Goal: Share content: Share content

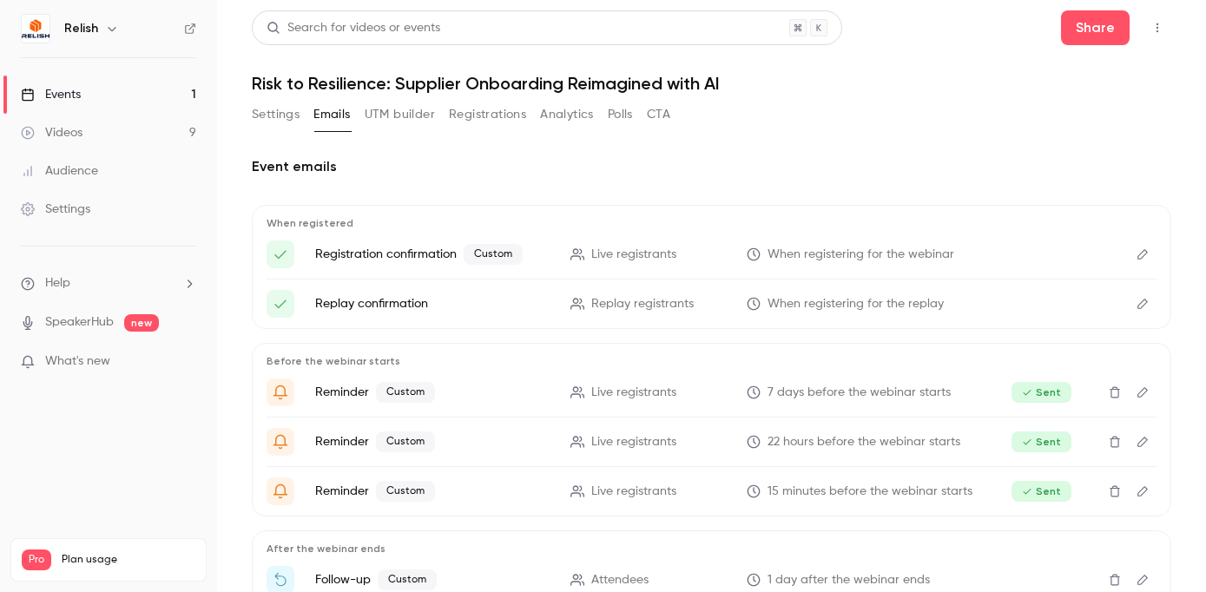
scroll to position [163, 0]
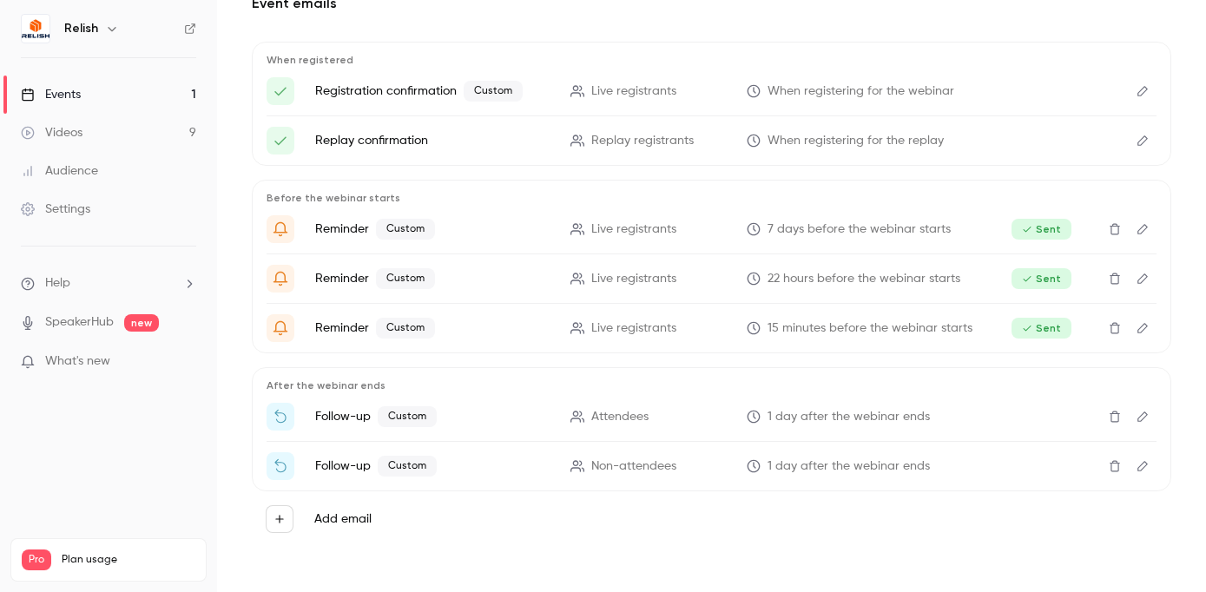
click at [57, 122] on link "Videos 9" at bounding box center [108, 133] width 217 height 38
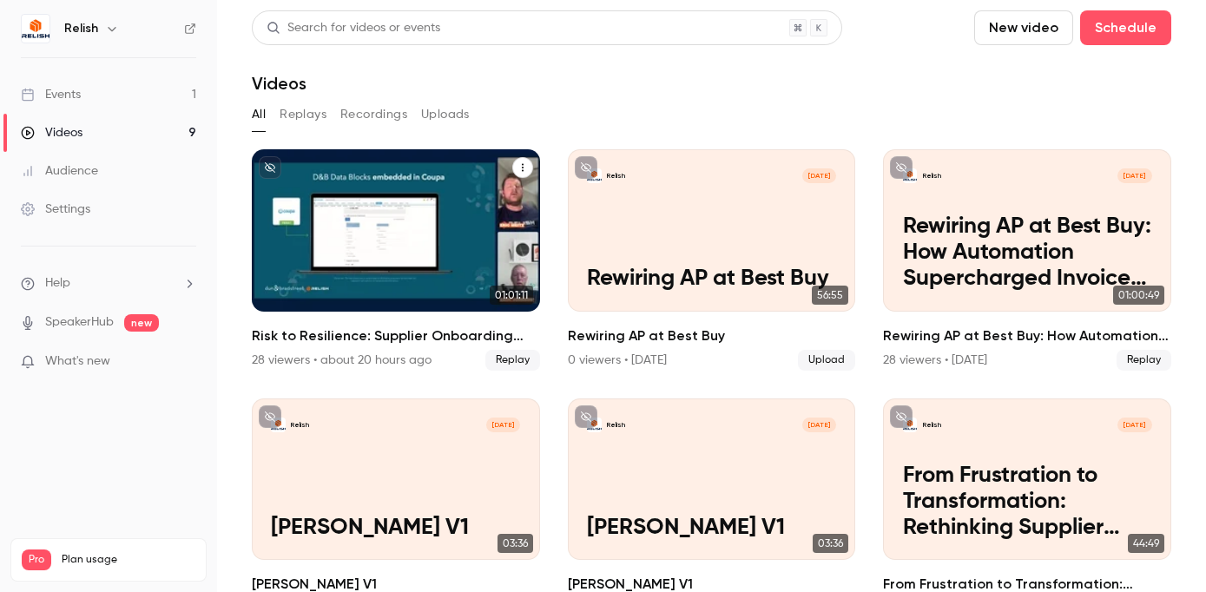
click at [418, 190] on div "Relish [DATE] Risk to Resilience: Supplier Onboarding Reimagined with AI" at bounding box center [396, 230] width 288 height 162
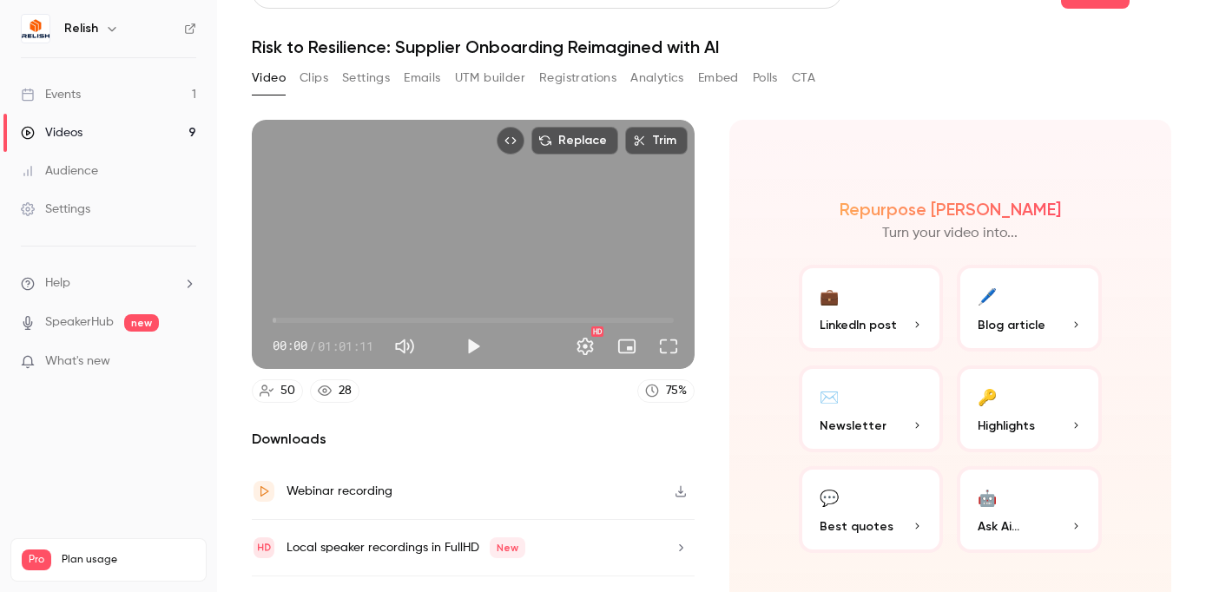
scroll to position [76, 0]
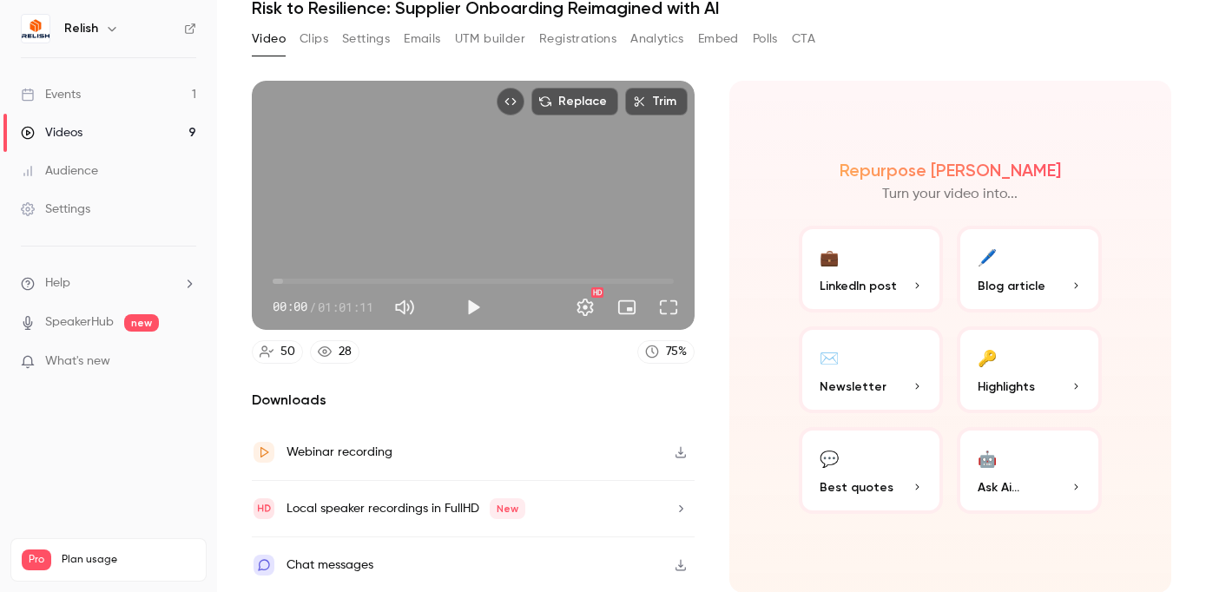
click at [681, 451] on icon "button" at bounding box center [680, 451] width 10 height 11
click at [62, 131] on div "Videos" at bounding box center [52, 132] width 62 height 17
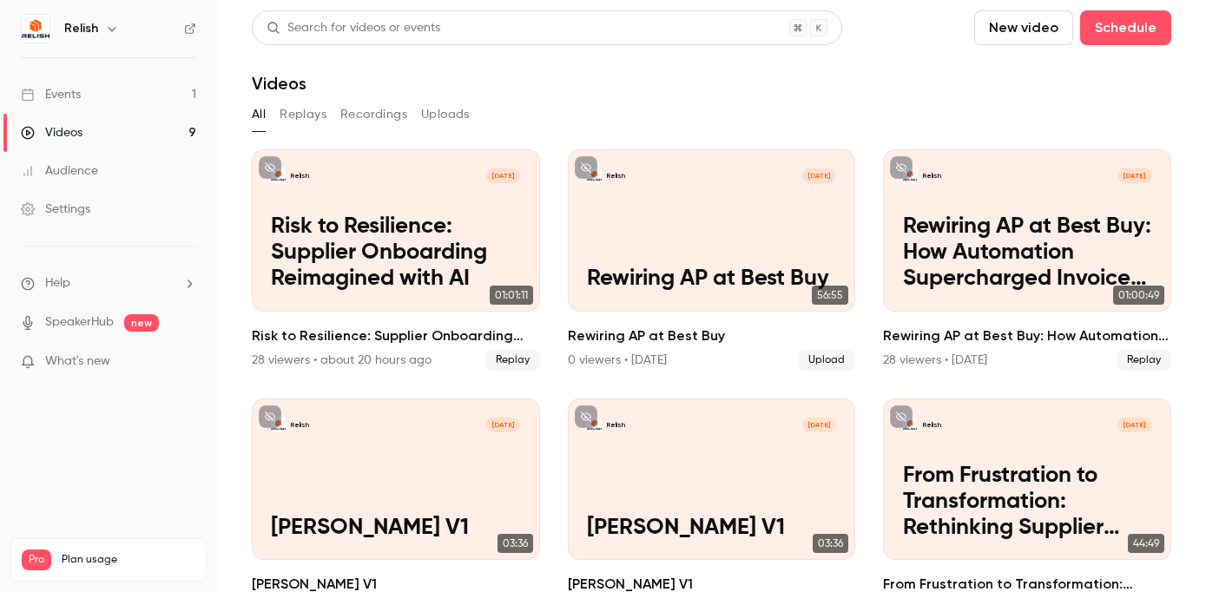
click at [443, 116] on button "Uploads" at bounding box center [445, 115] width 49 height 28
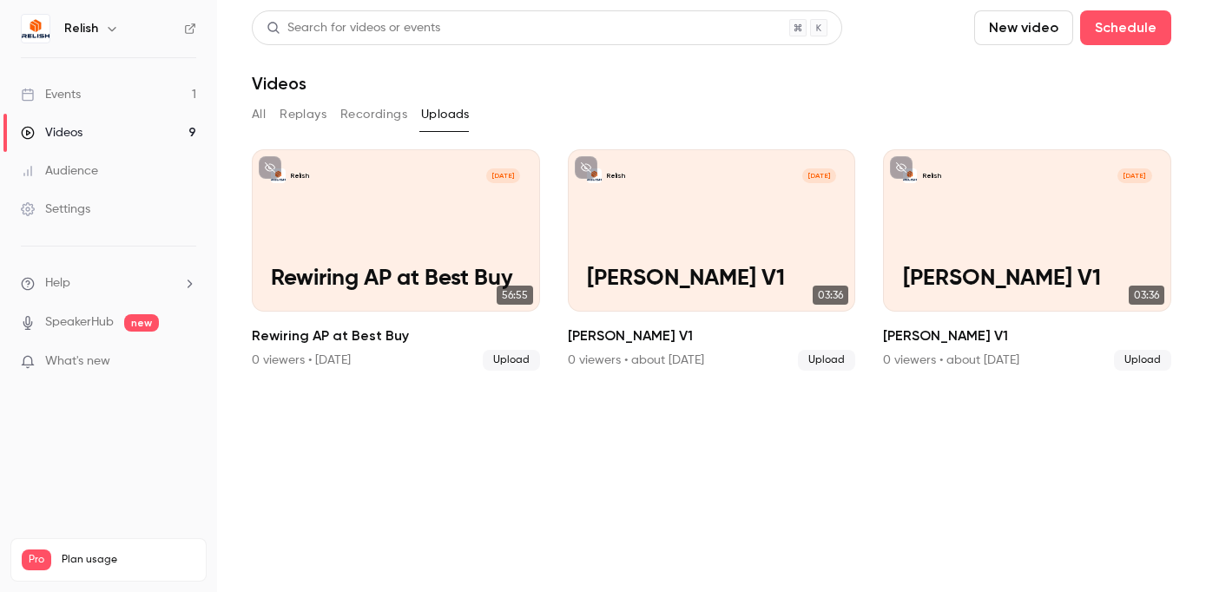
click at [1035, 31] on button "New video" at bounding box center [1023, 27] width 99 height 35
click at [1016, 120] on div at bounding box center [1007, 121] width 28 height 14
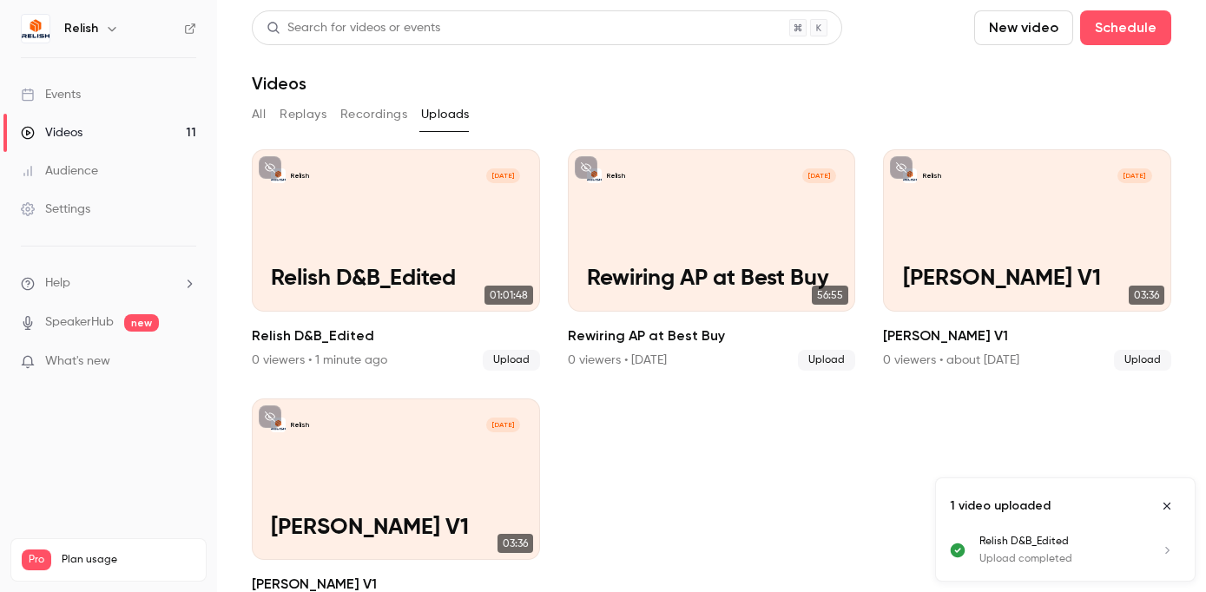
click at [62, 98] on div "Events" at bounding box center [51, 94] width 60 height 17
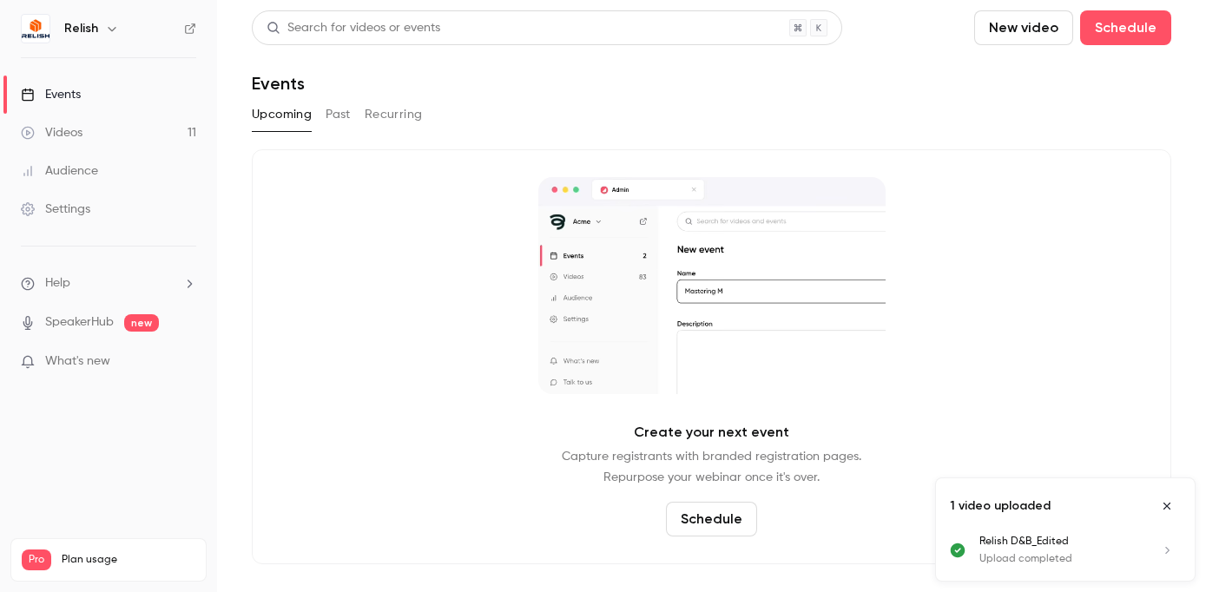
click at [69, 86] on div "Events" at bounding box center [51, 94] width 60 height 17
click at [338, 120] on button "Past" at bounding box center [338, 115] width 25 height 28
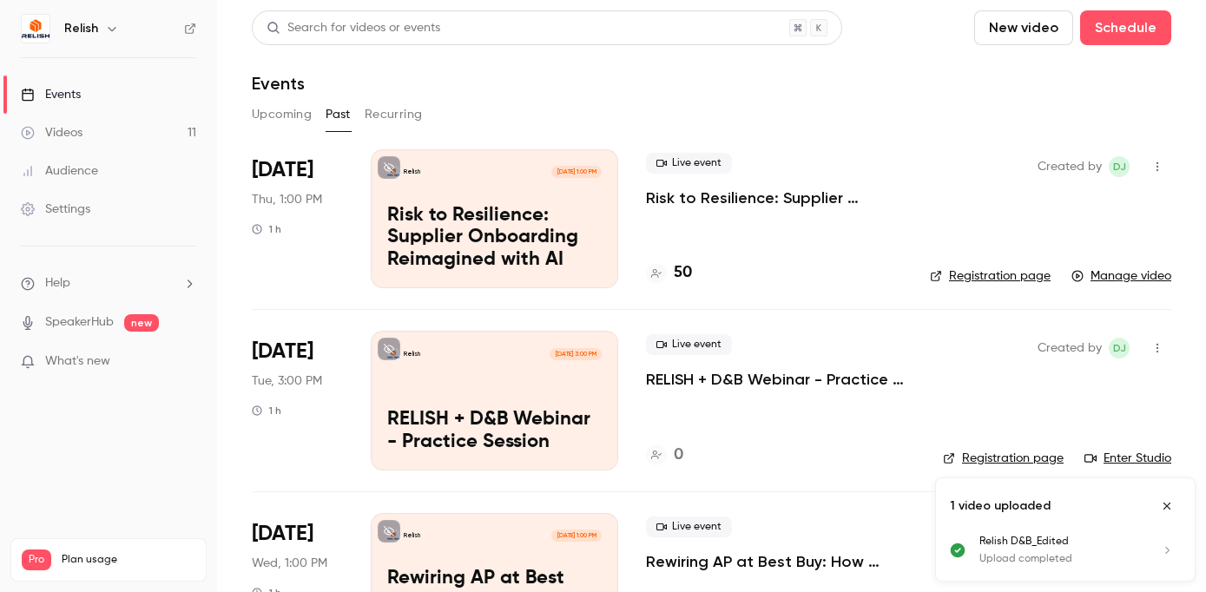
click at [583, 231] on p "Risk to Resilience: Supplier Onboarding Reimagined with AI" at bounding box center [494, 238] width 214 height 67
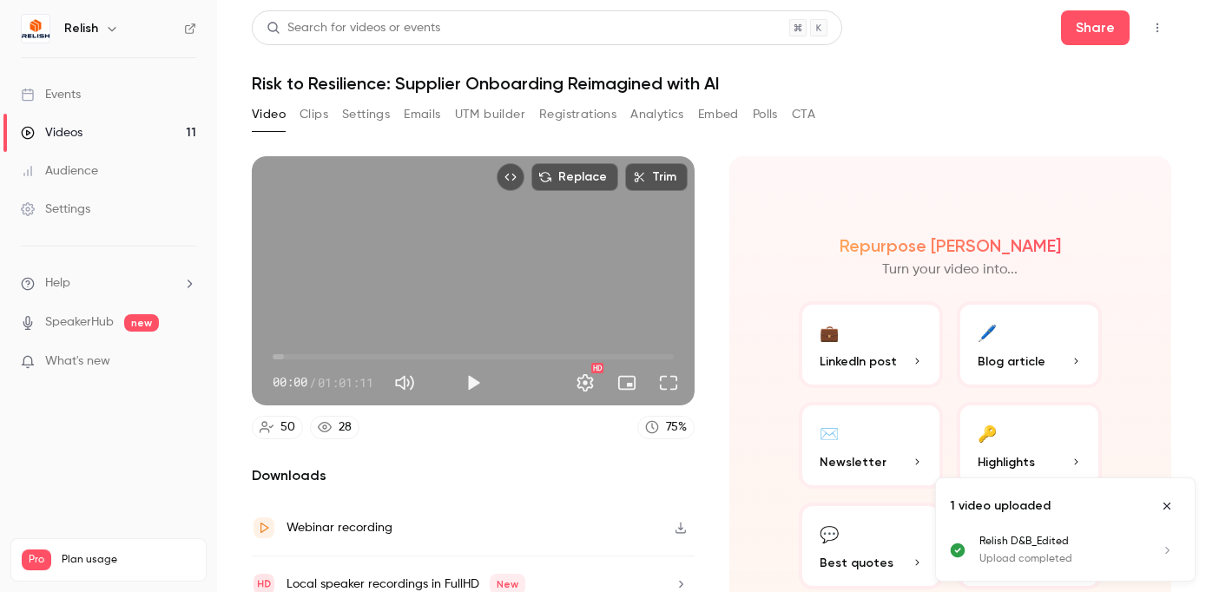
click at [425, 116] on button "Emails" at bounding box center [422, 115] width 36 height 28
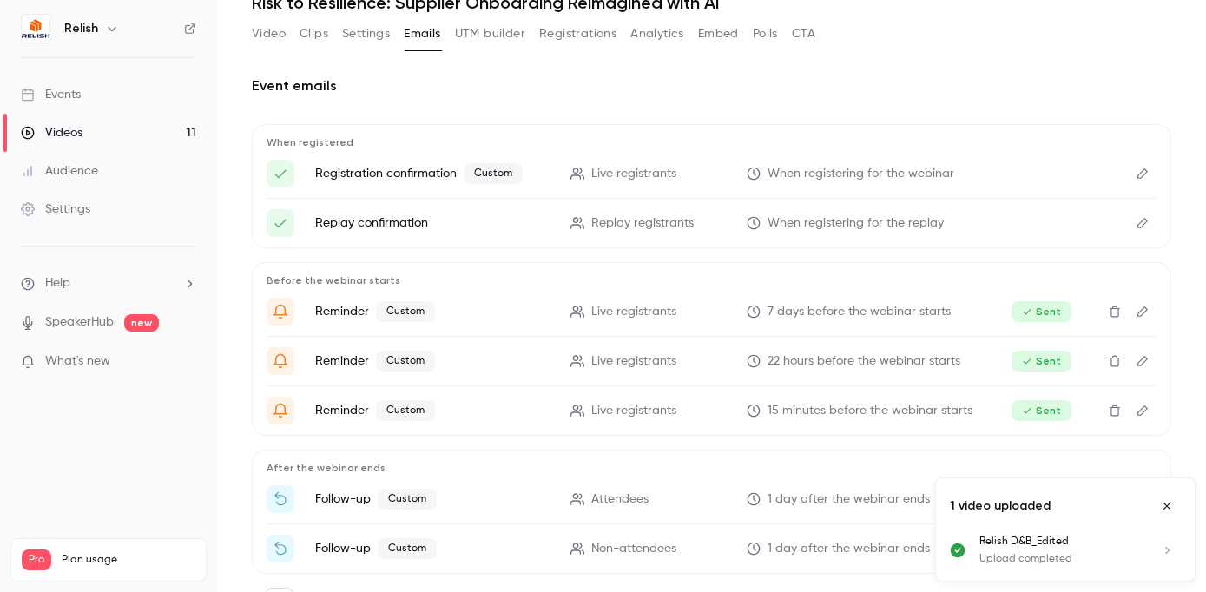
scroll to position [153, 0]
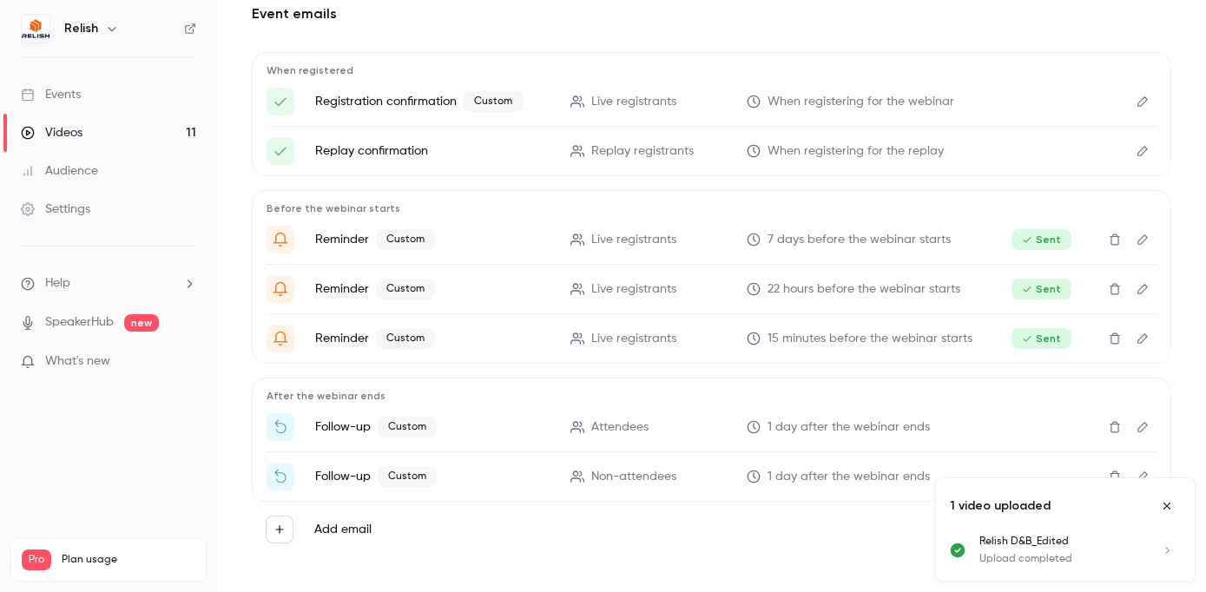
click at [1143, 431] on icon "Edit" at bounding box center [1142, 427] width 14 height 12
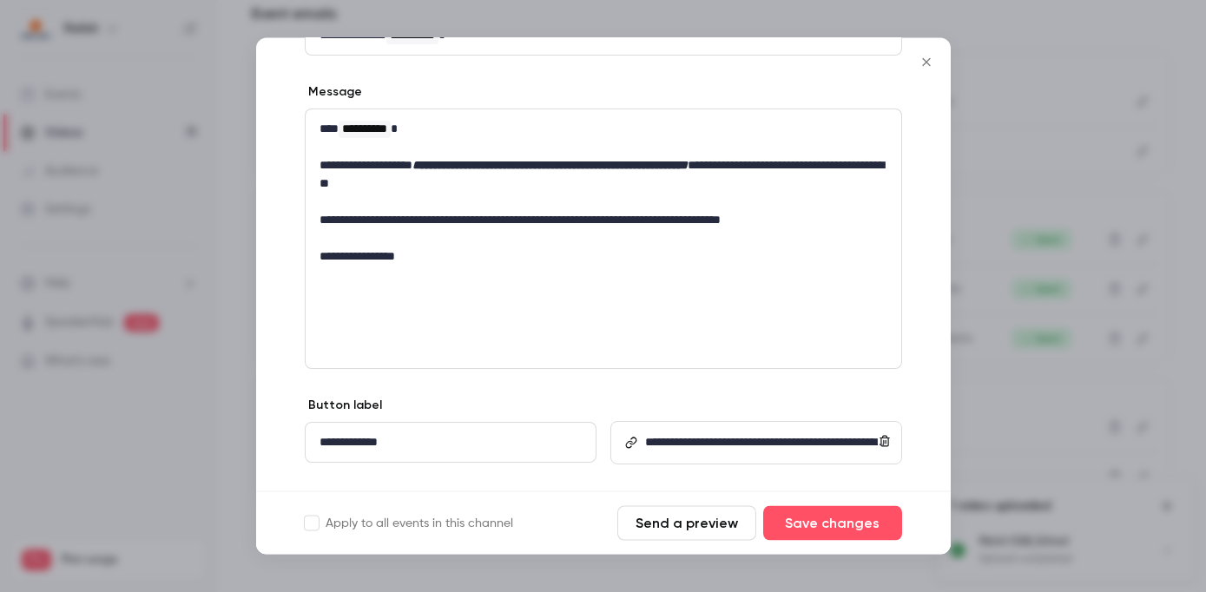
scroll to position [278, 0]
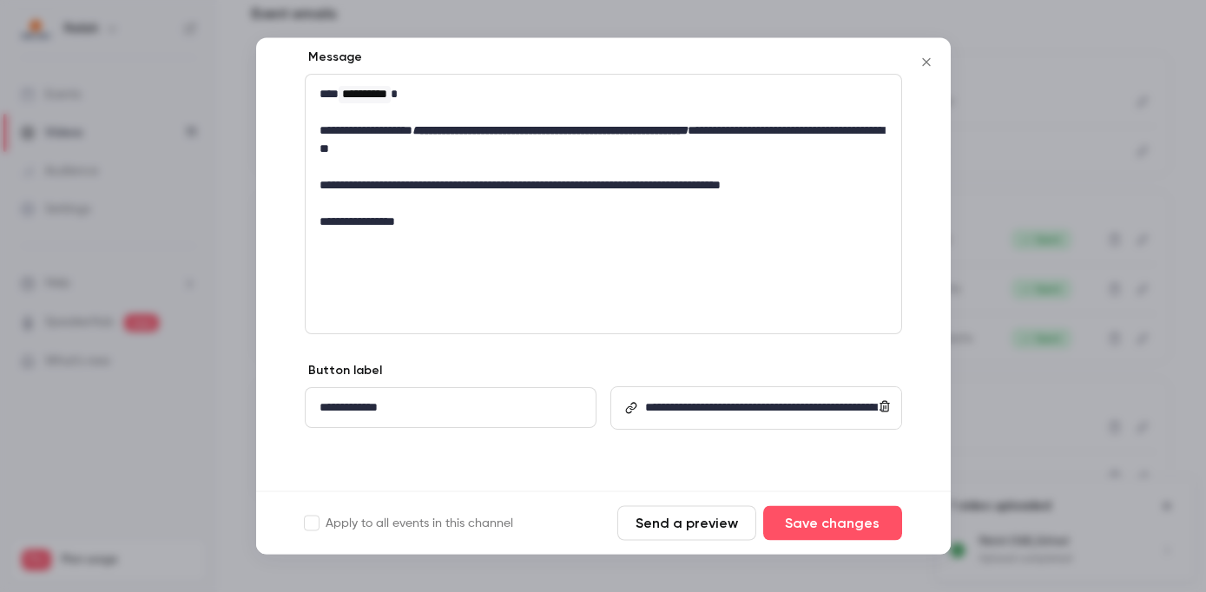
click at [926, 62] on icon "Close" at bounding box center [926, 62] width 8 height 8
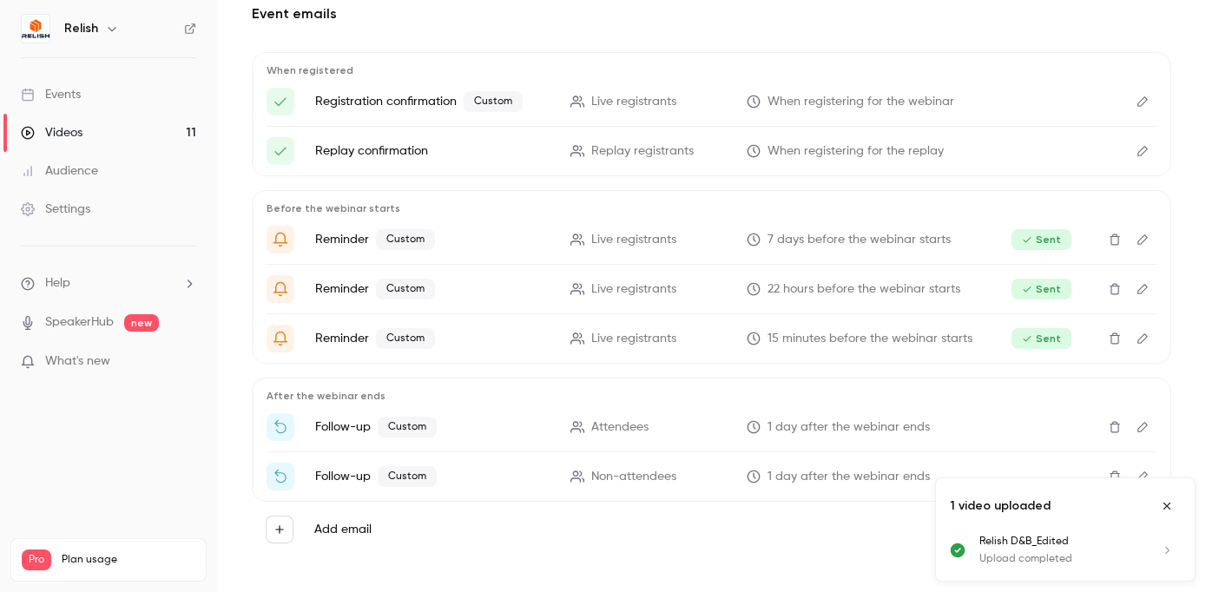
click at [65, 89] on div "Events" at bounding box center [51, 94] width 60 height 17
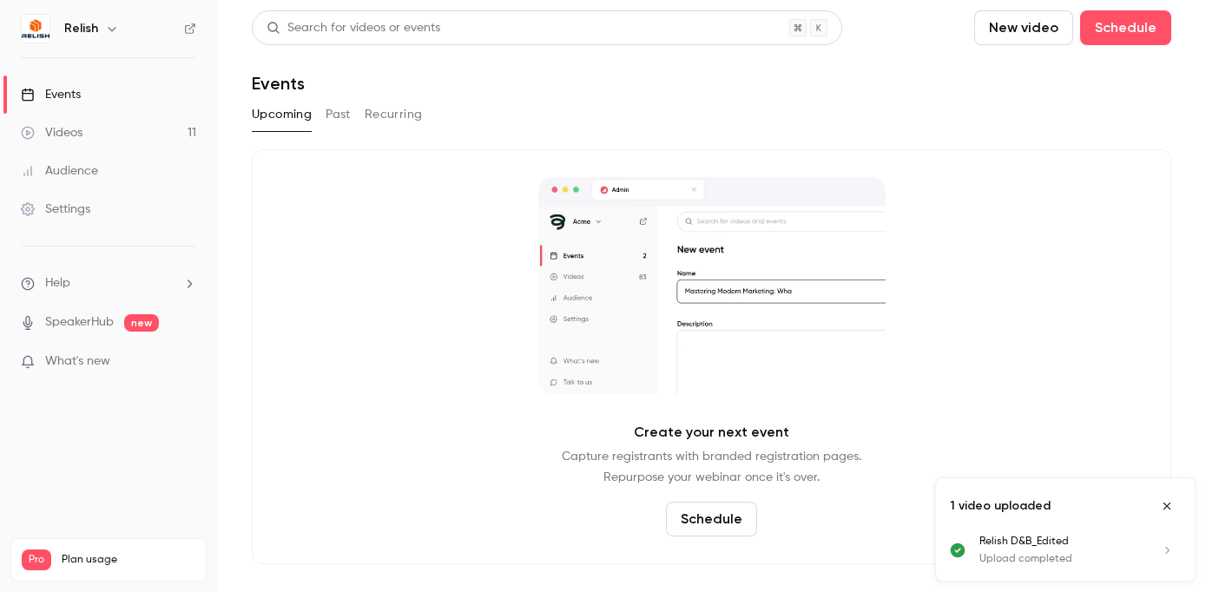
click at [89, 130] on link "Videos 11" at bounding box center [108, 133] width 217 height 38
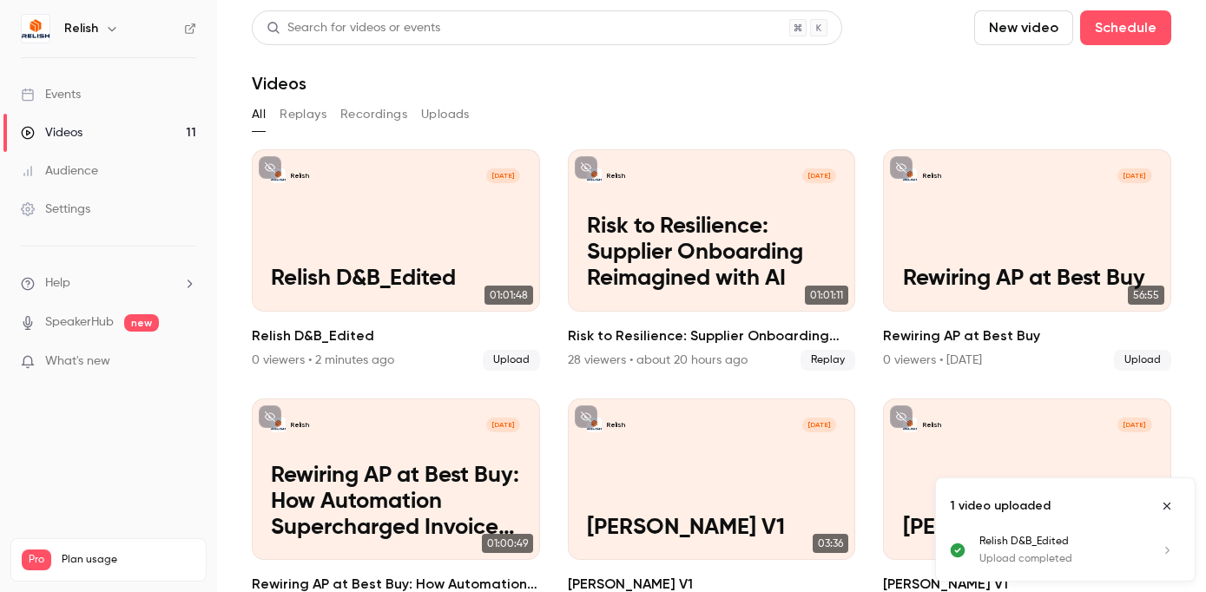
click at [433, 121] on button "Uploads" at bounding box center [445, 115] width 49 height 28
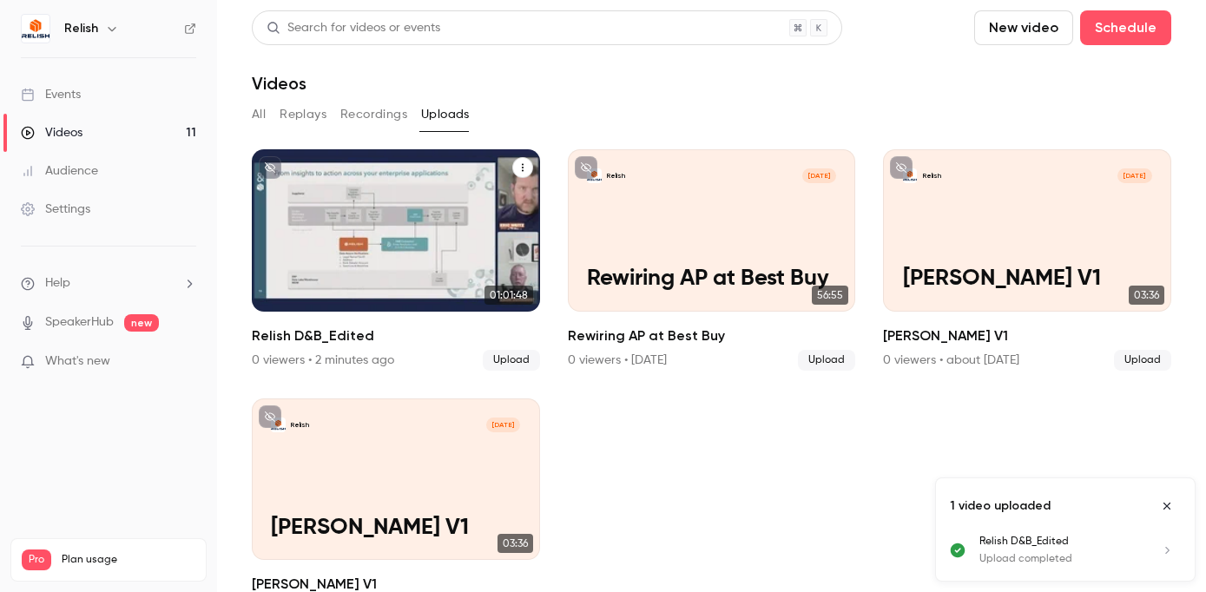
click at [523, 170] on icon "Relish D&B_Edited" at bounding box center [522, 167] width 10 height 10
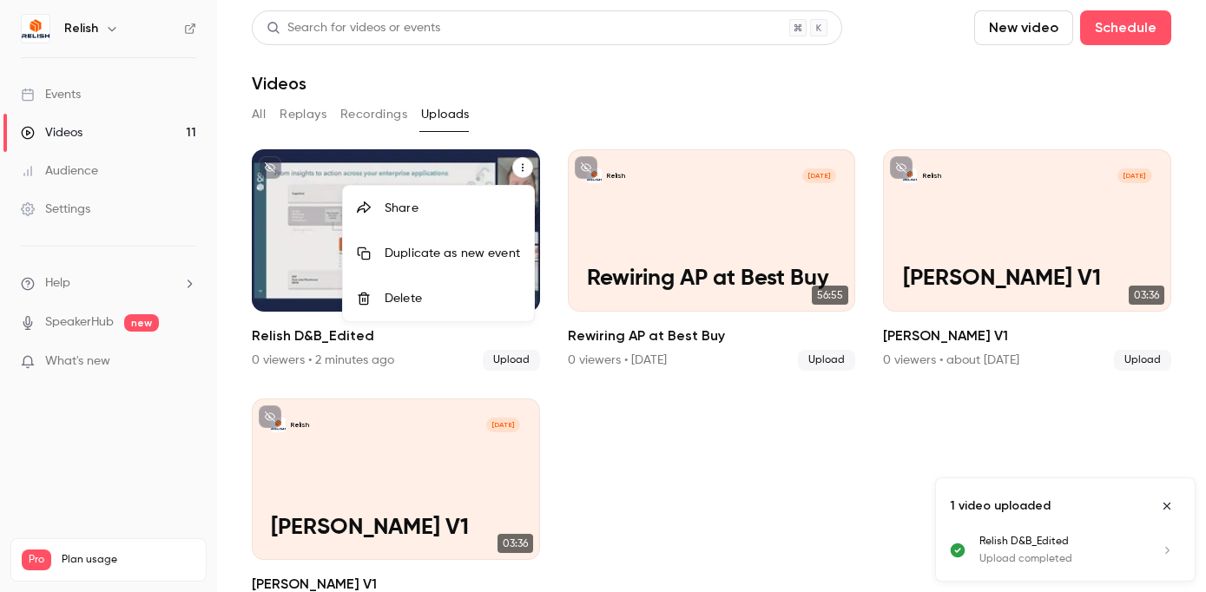
click at [595, 110] on div at bounding box center [603, 296] width 1206 height 592
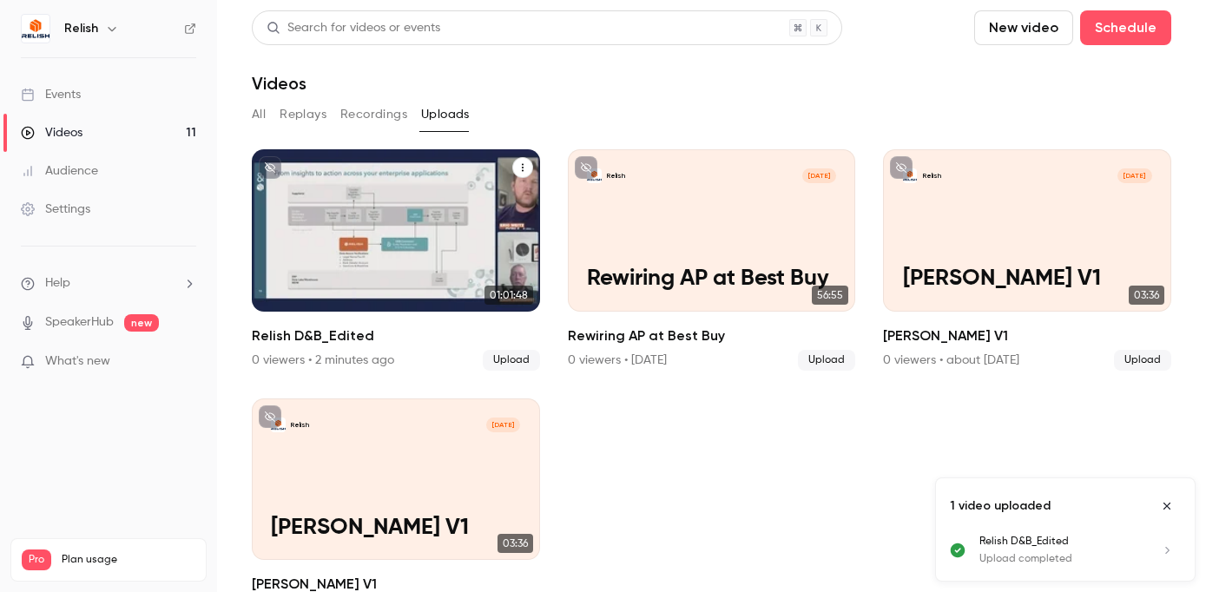
click at [331, 246] on div "Relish [DATE] Relish D&B_Edited" at bounding box center [396, 230] width 288 height 162
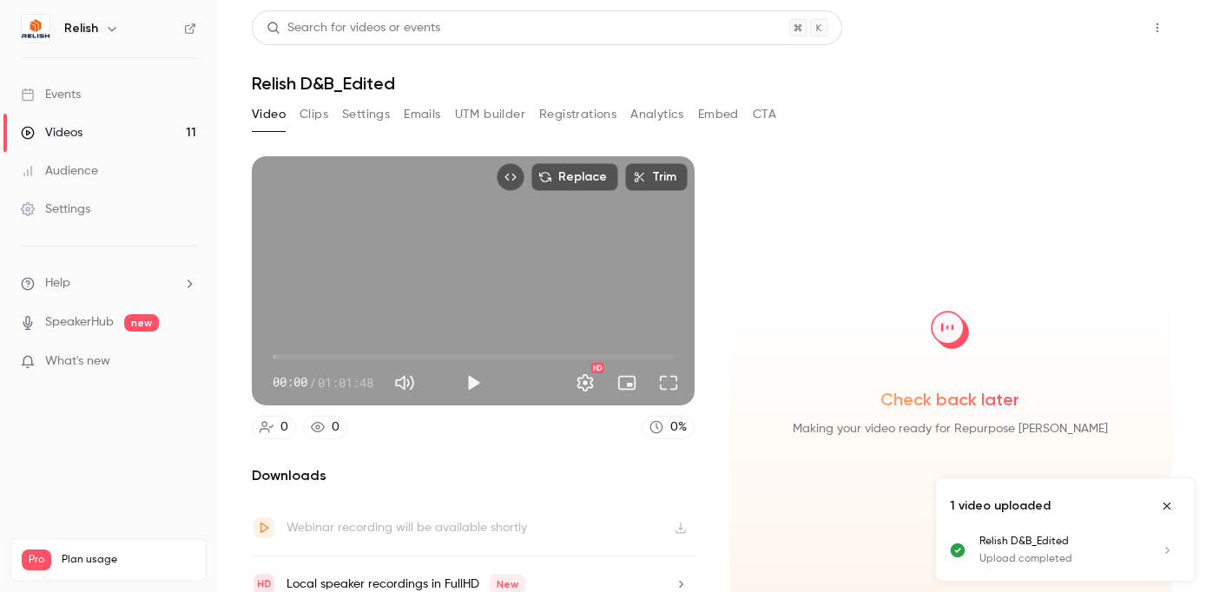
click at [1072, 37] on button "Share" at bounding box center [1095, 27] width 69 height 35
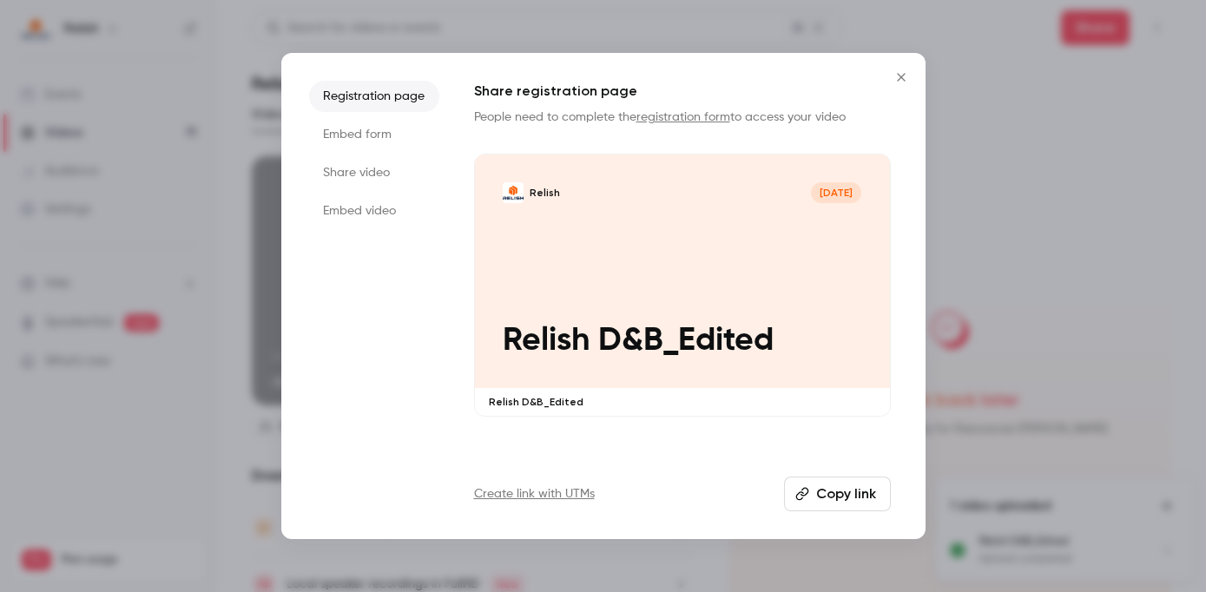
click at [845, 485] on button "Copy link" at bounding box center [837, 494] width 107 height 35
click at [354, 129] on li "Embed form" at bounding box center [374, 134] width 130 height 31
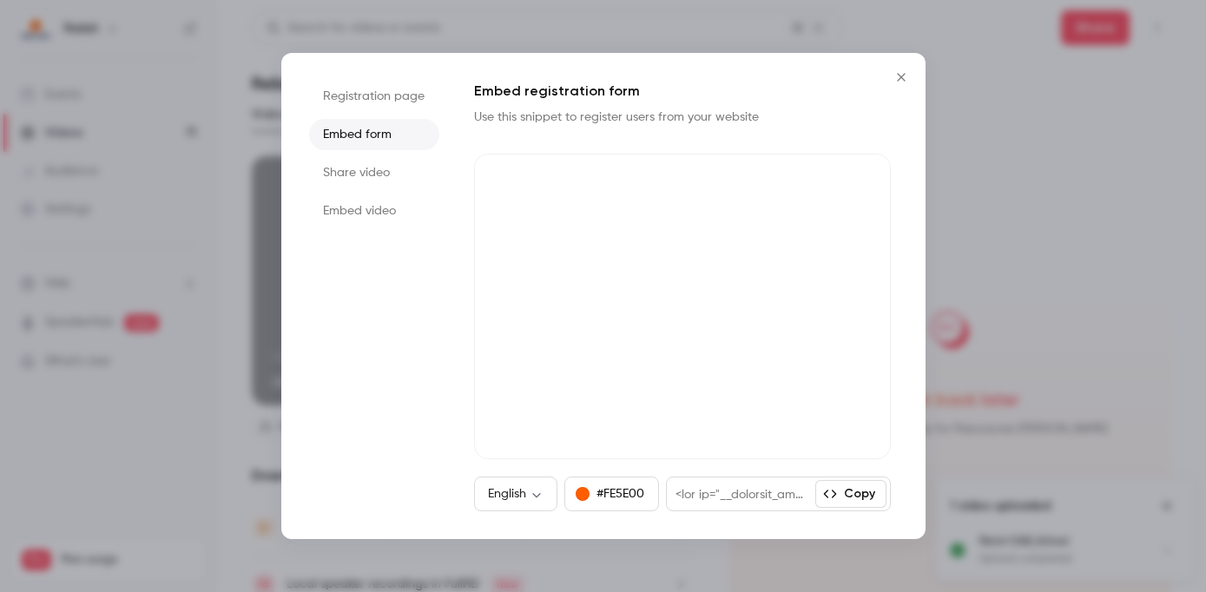
click at [351, 212] on li "Embed video" at bounding box center [374, 210] width 130 height 31
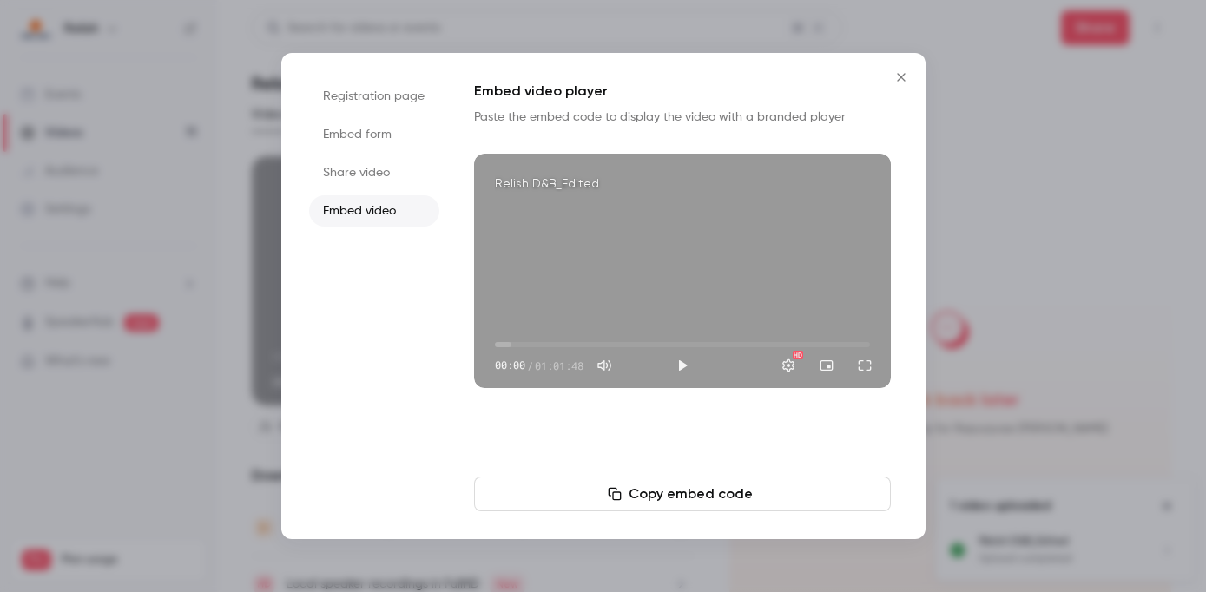
click at [378, 174] on li "Share video" at bounding box center [374, 172] width 130 height 31
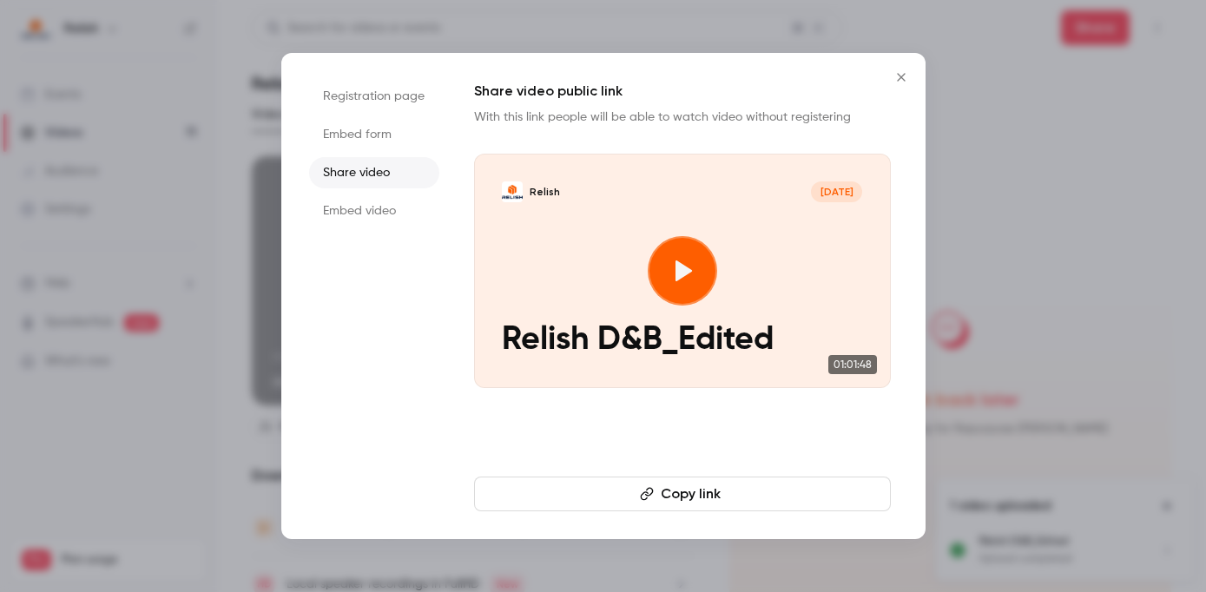
click at [695, 492] on button "Copy link" at bounding box center [682, 494] width 417 height 35
click at [899, 72] on icon "Close" at bounding box center [901, 77] width 21 height 14
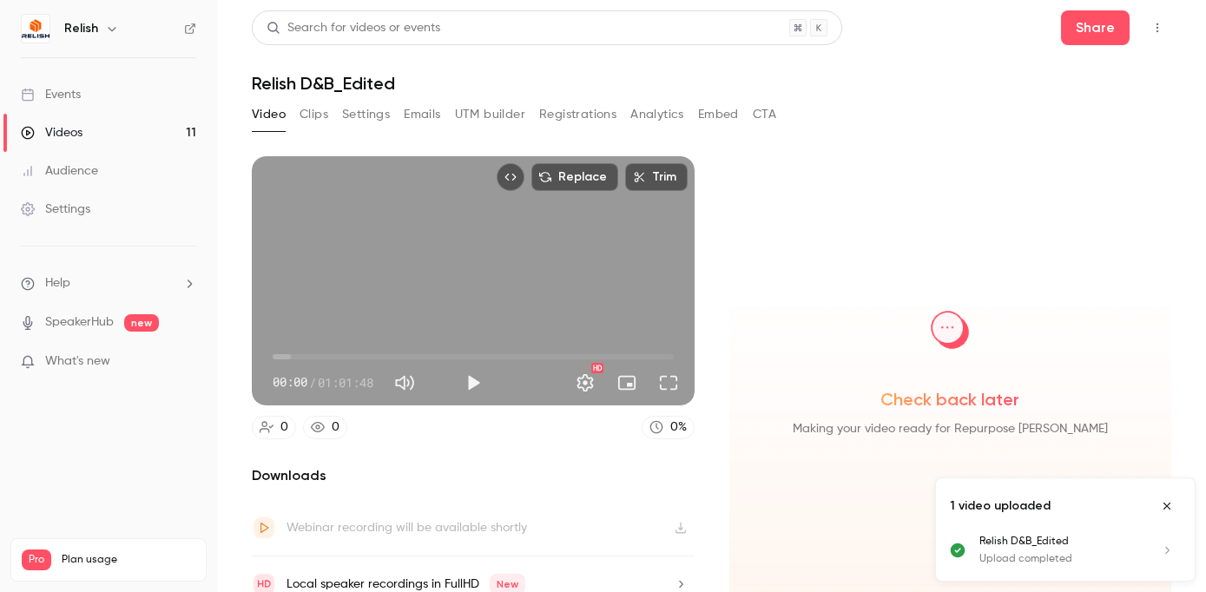
click at [1148, 21] on button "Top Bar Actions" at bounding box center [1157, 28] width 28 height 28
click at [863, 173] on div at bounding box center [603, 296] width 1206 height 592
click at [344, 82] on h1 "Relish D&B_Edited" at bounding box center [711, 83] width 919 height 21
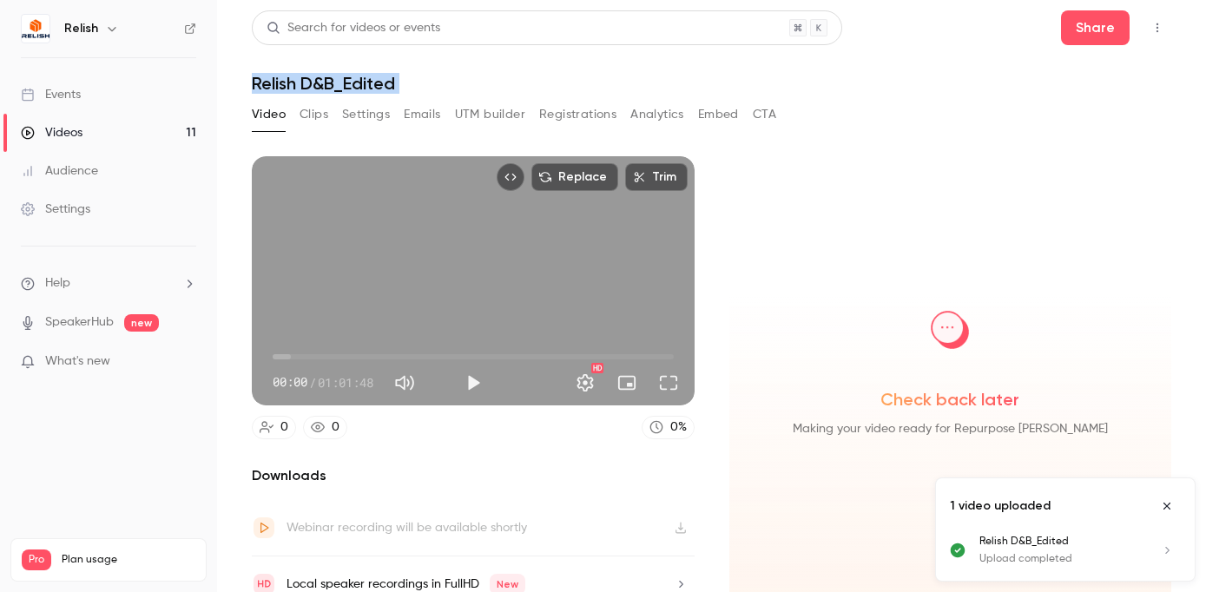
click at [344, 82] on h1 "Relish D&B_Edited" at bounding box center [711, 83] width 919 height 21
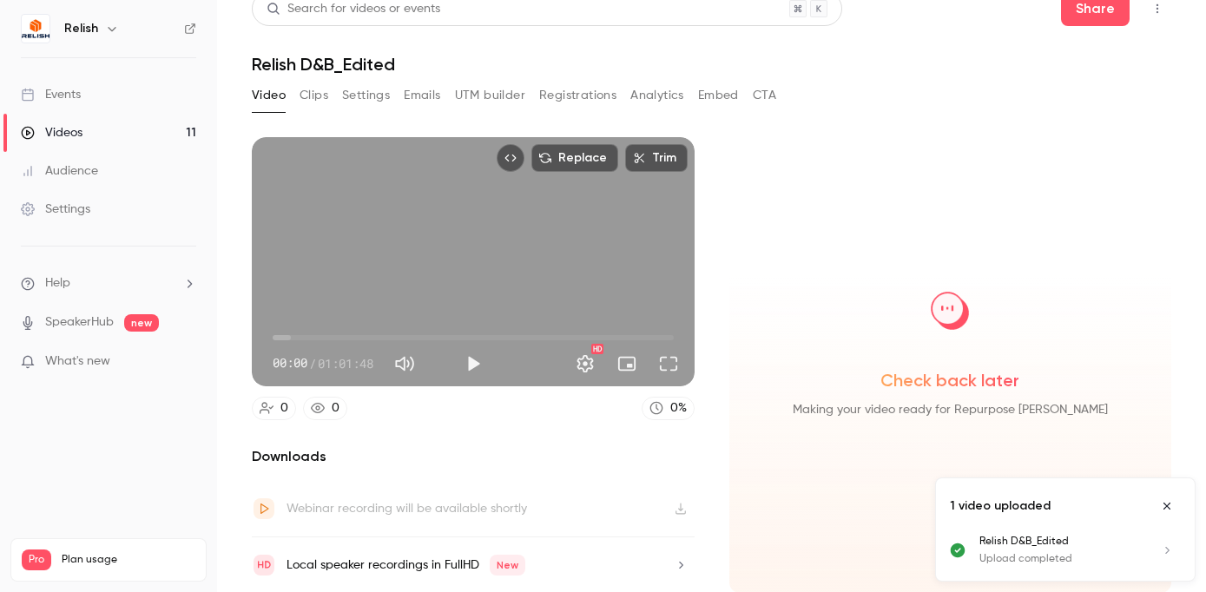
click at [820, 146] on div "Check back later Making your video ready for Repurpose [PERSON_NAME]" at bounding box center [950, 365] width 443 height 456
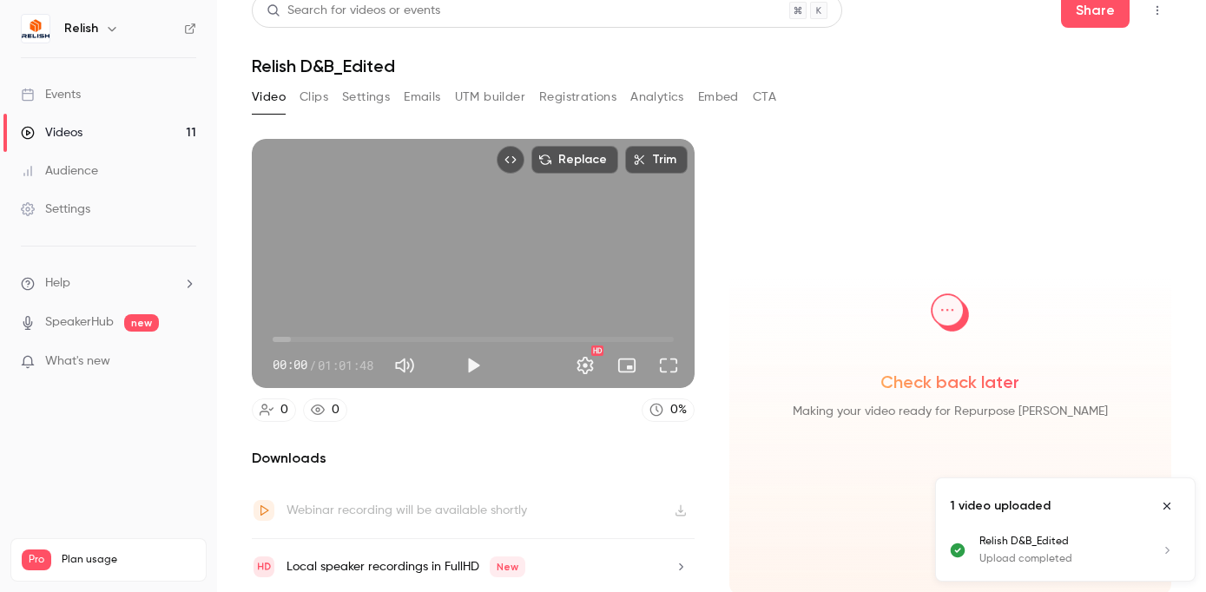
scroll to position [0, 0]
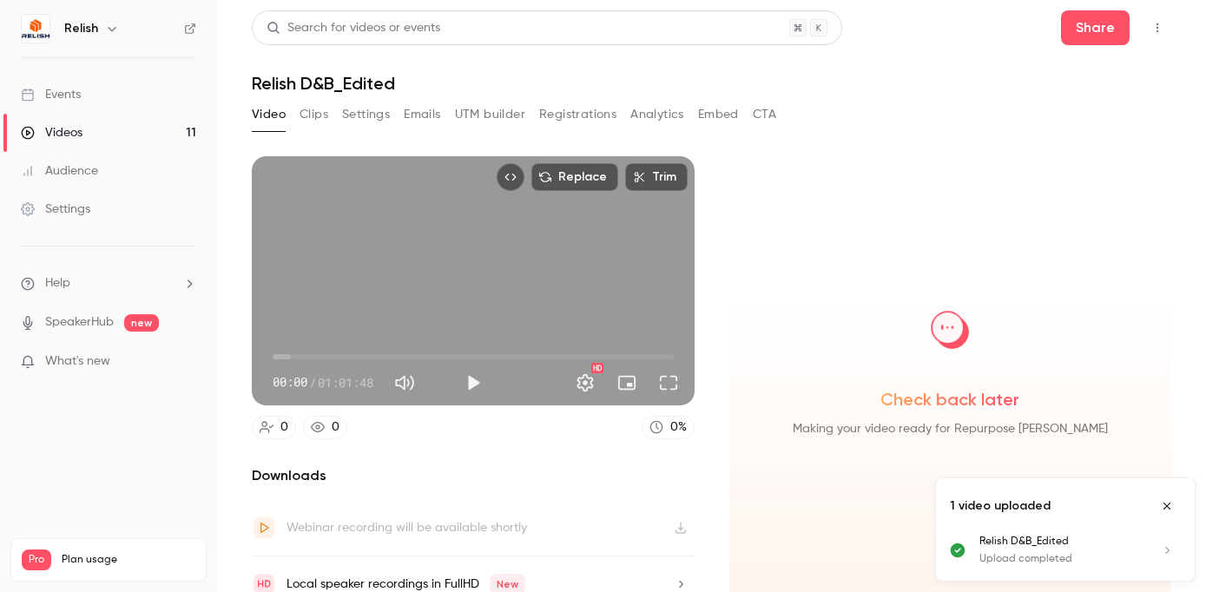
click at [370, 116] on button "Settings" at bounding box center [366, 115] width 48 height 28
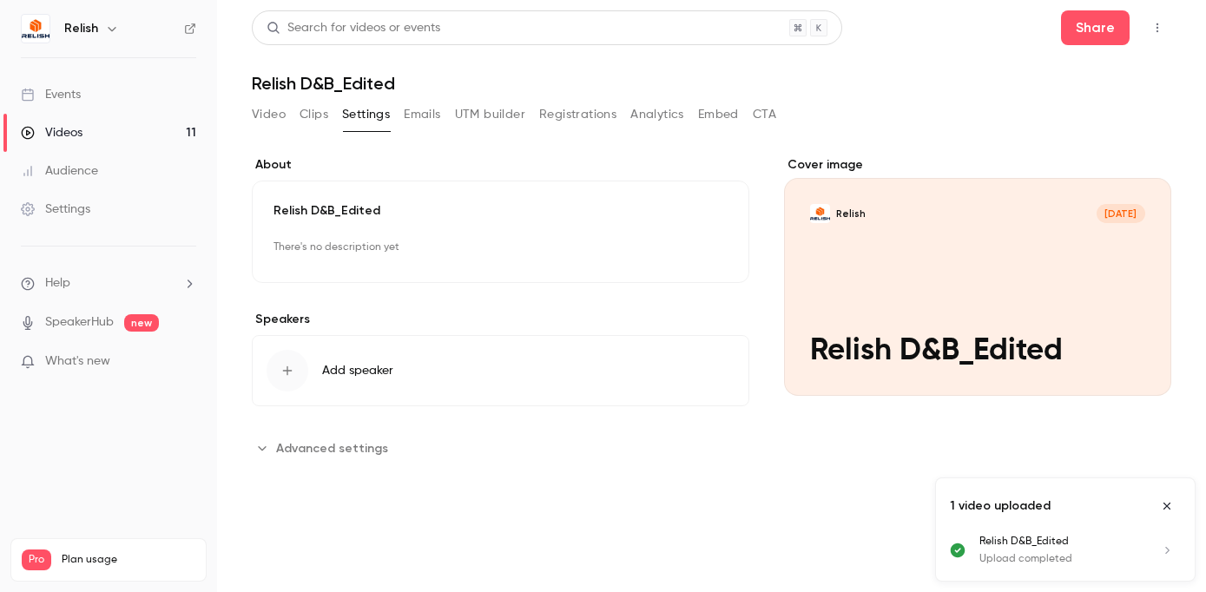
click at [701, 250] on button "Edit" at bounding box center [696, 248] width 63 height 28
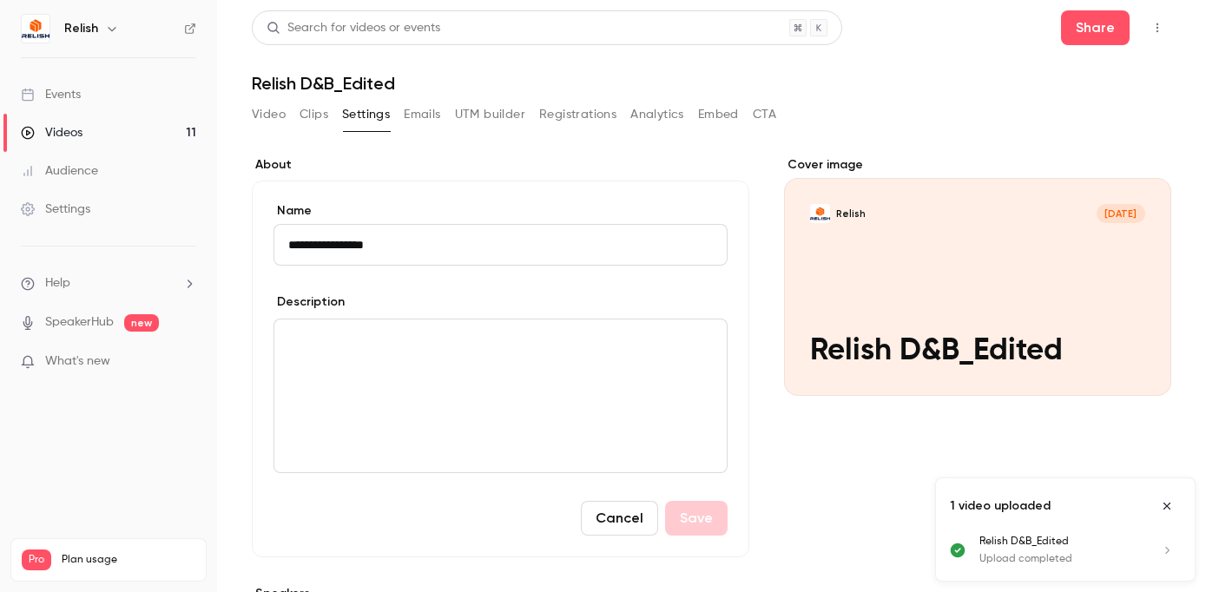
click at [413, 248] on input "**********" at bounding box center [500, 245] width 454 height 42
paste input "**********"
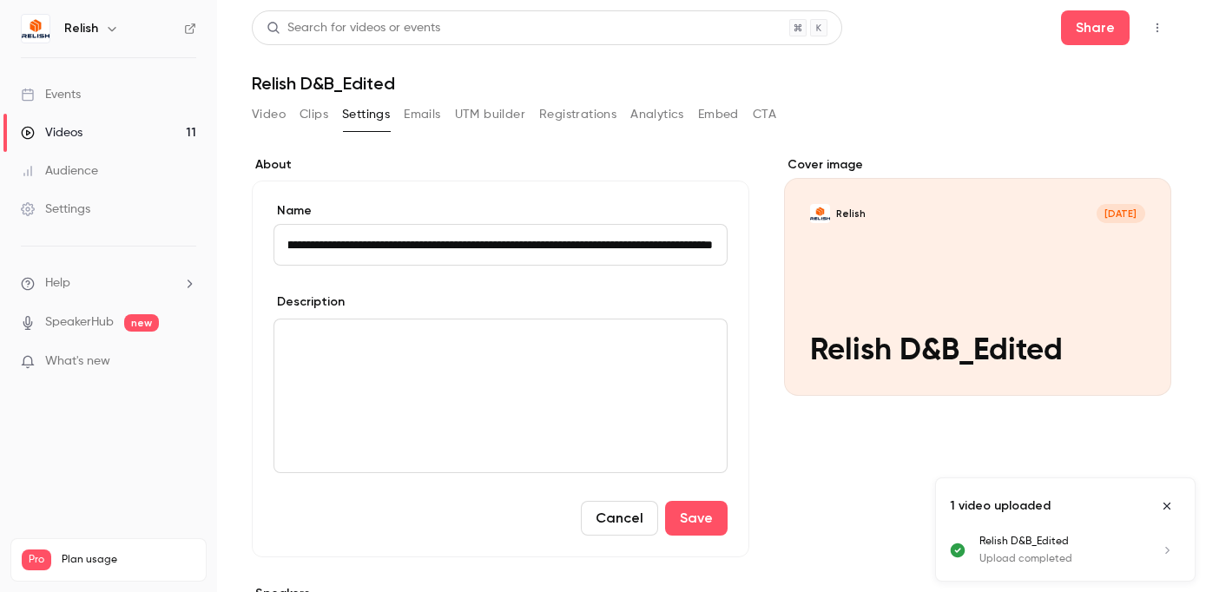
scroll to position [0, 171]
drag, startPoint x: 592, startPoint y: 253, endPoint x: 753, endPoint y: 252, distance: 161.5
click at [753, 252] on div "**********" at bounding box center [711, 446] width 919 height 580
type input "**********"
click at [694, 514] on button "Save" at bounding box center [696, 518] width 62 height 35
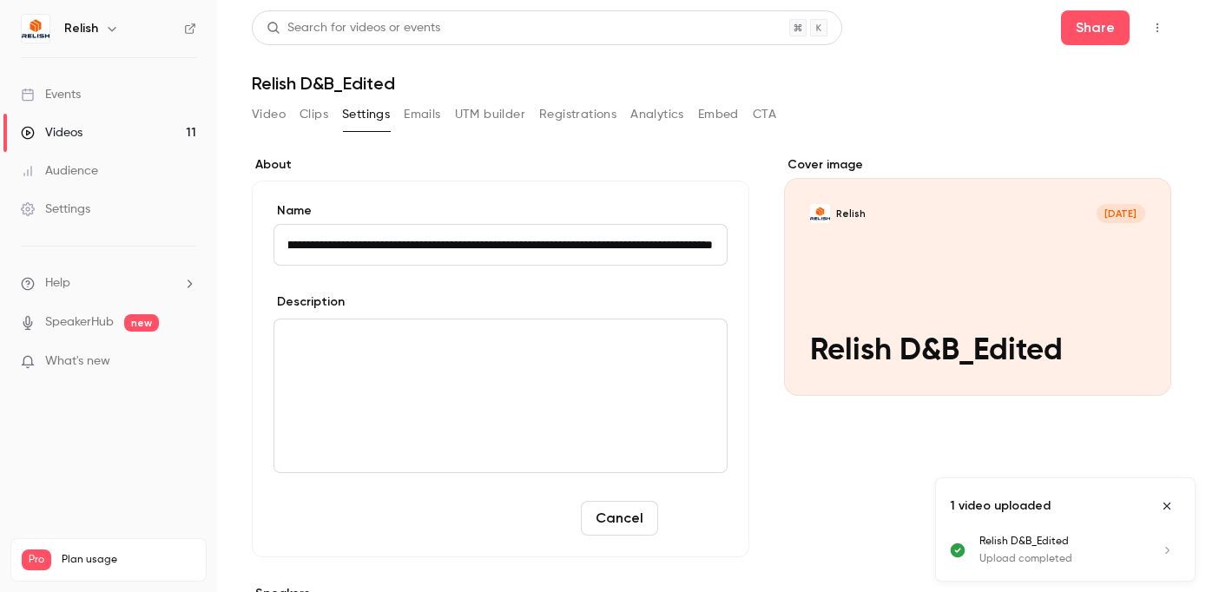
scroll to position [0, 0]
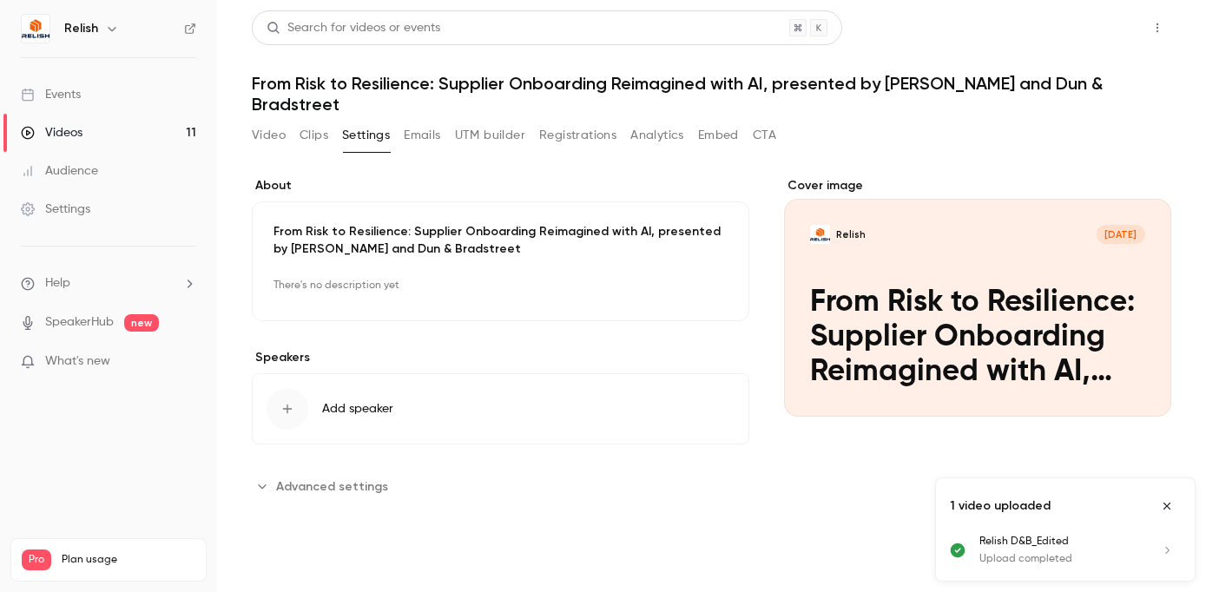
click at [1093, 22] on button "Share" at bounding box center [1095, 27] width 69 height 35
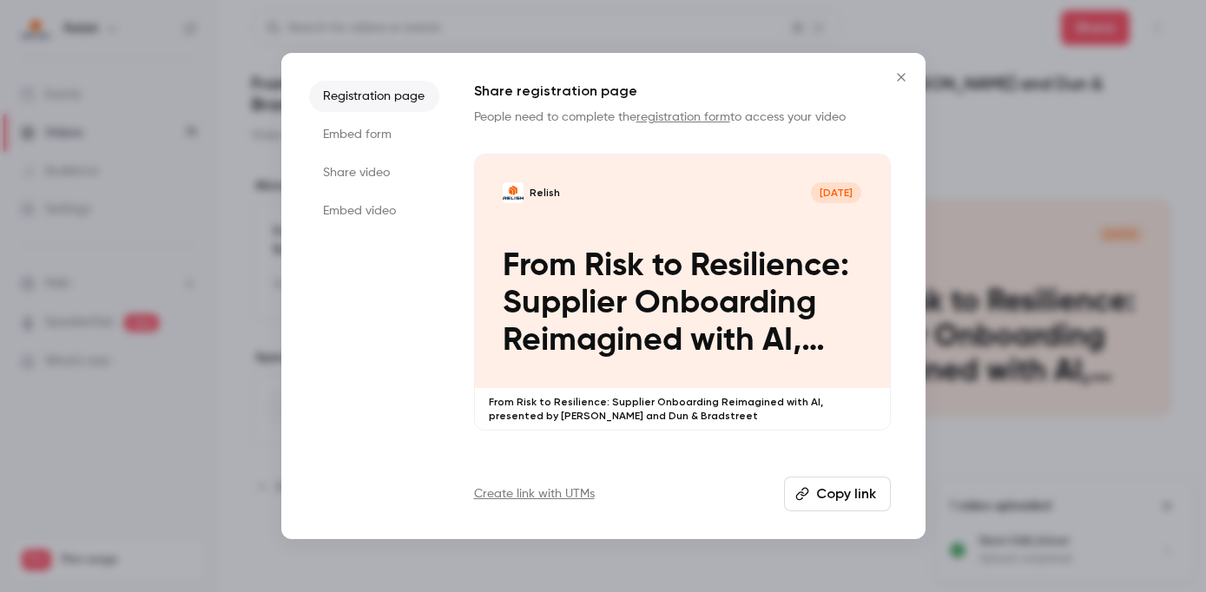
click at [373, 136] on li "Embed form" at bounding box center [374, 134] width 130 height 31
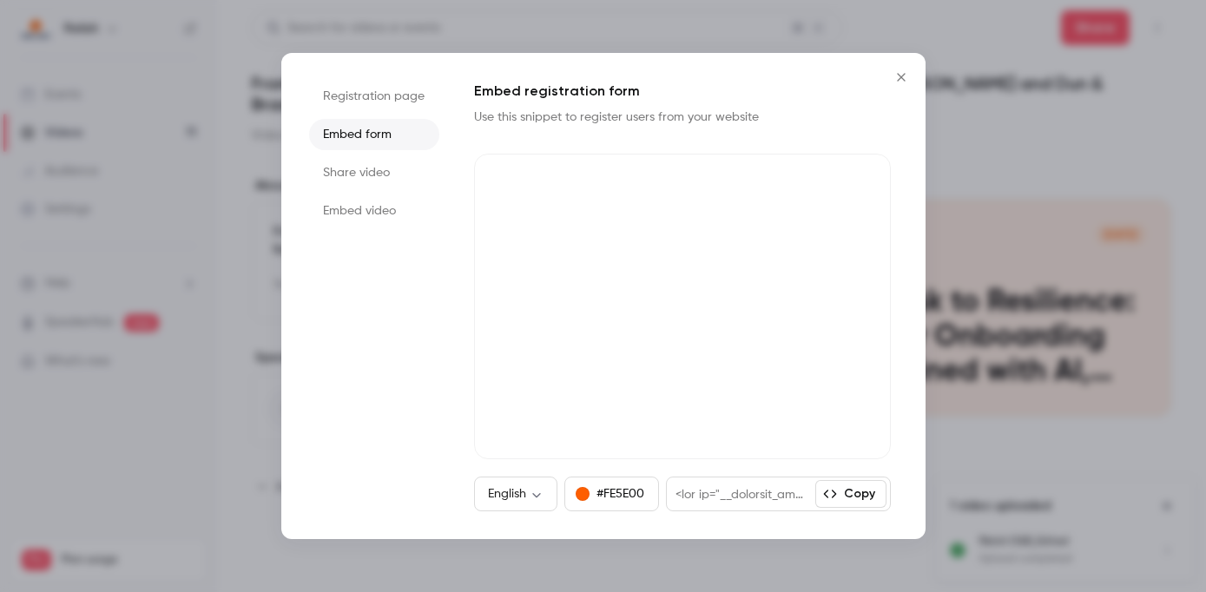
click at [352, 167] on li "Share video" at bounding box center [374, 172] width 130 height 31
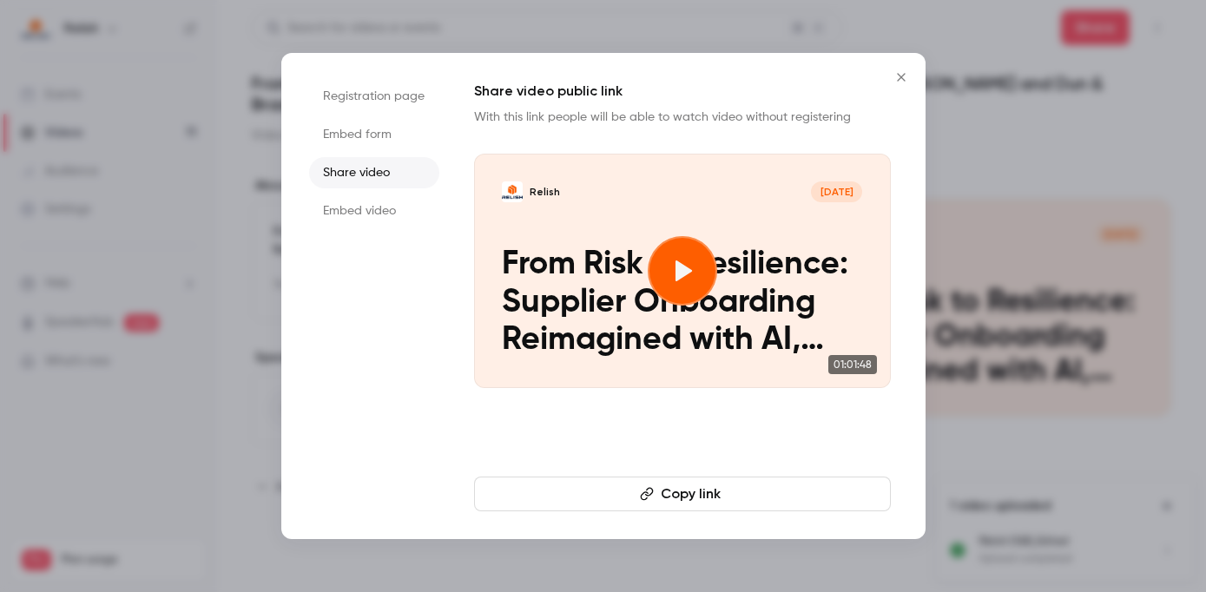
click at [676, 490] on button "Copy link" at bounding box center [682, 494] width 417 height 35
click at [901, 76] on icon "Close" at bounding box center [901, 77] width 21 height 14
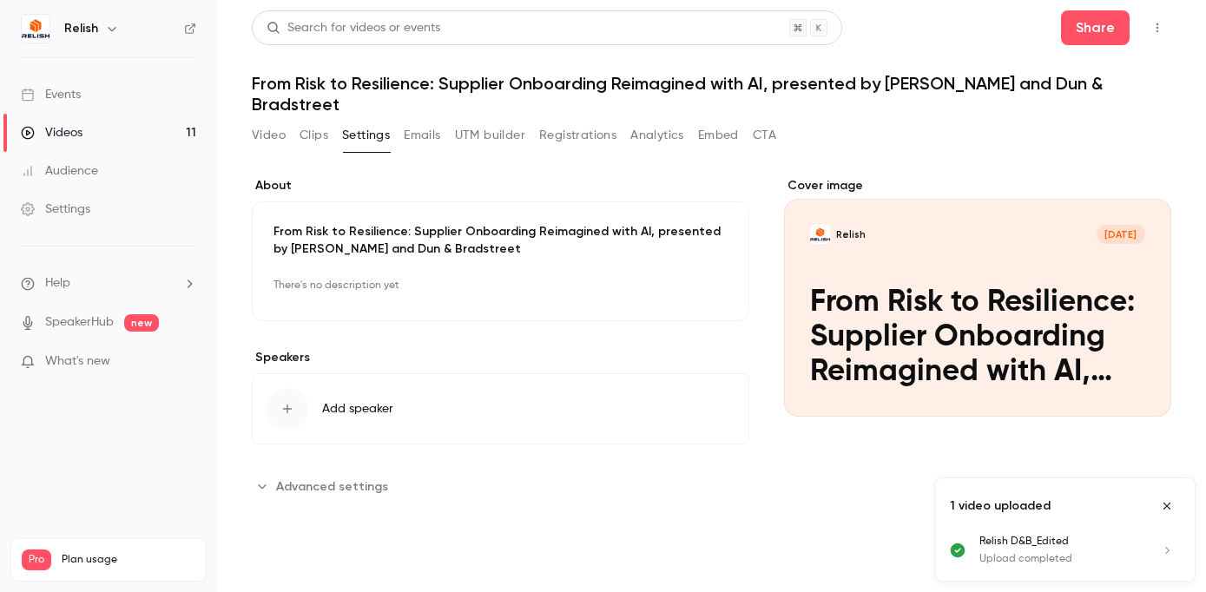
click at [70, 89] on div "Events" at bounding box center [51, 94] width 60 height 17
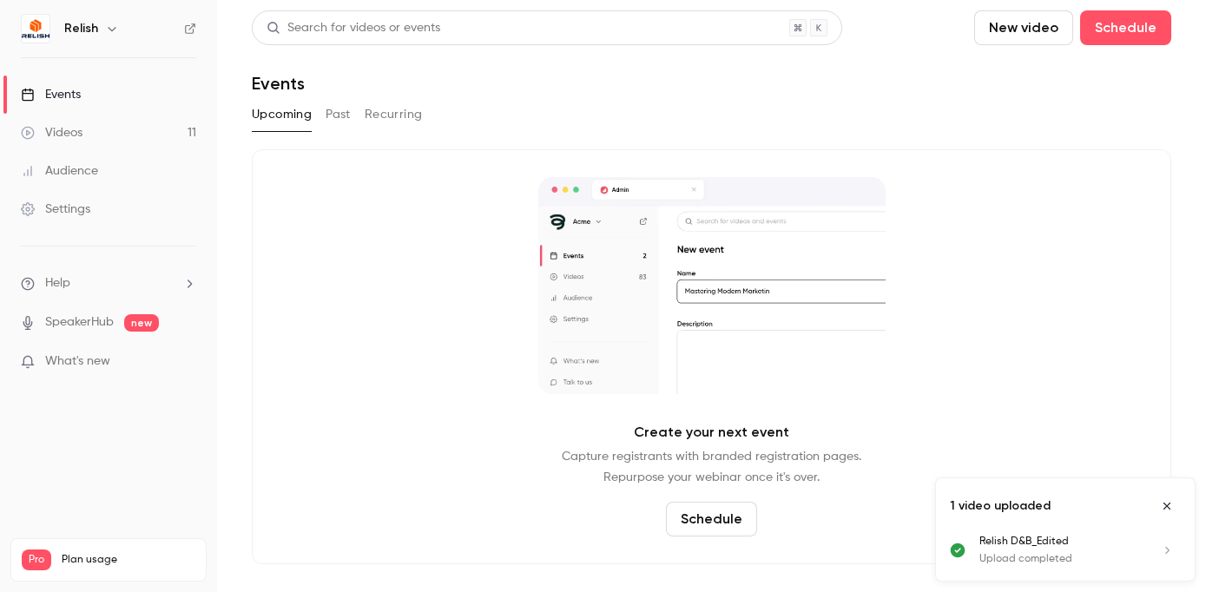
click at [340, 111] on button "Past" at bounding box center [338, 115] width 25 height 28
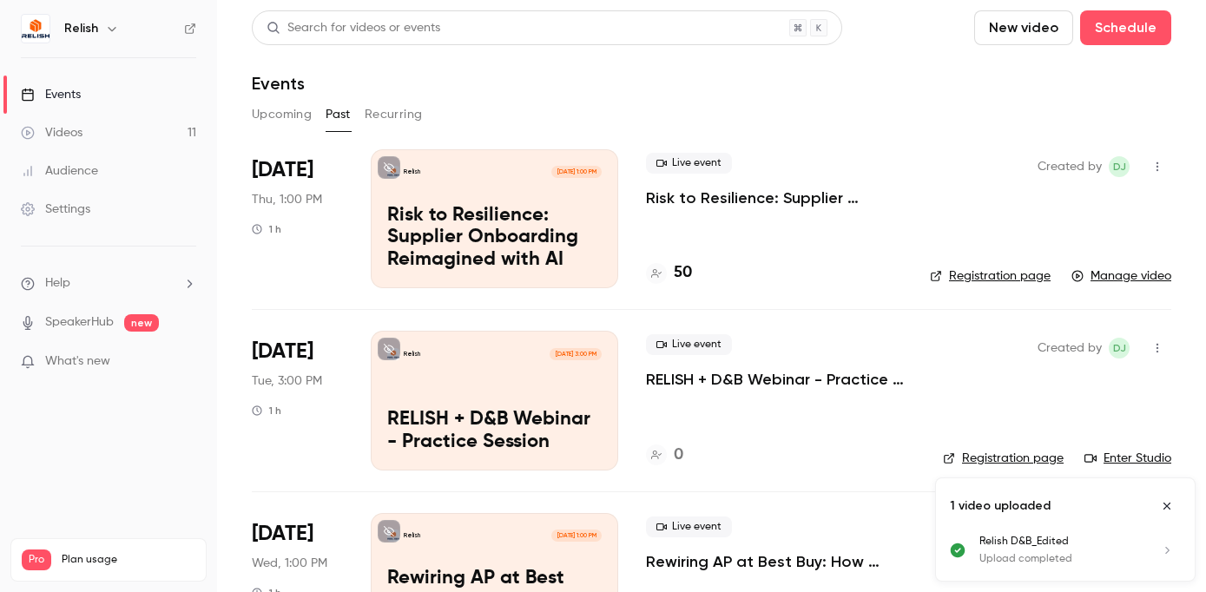
click at [550, 190] on div "Relish [DATE] 1:00 PM Risk to Resilience: Supplier Onboarding Reimagined with AI" at bounding box center [494, 218] width 247 height 139
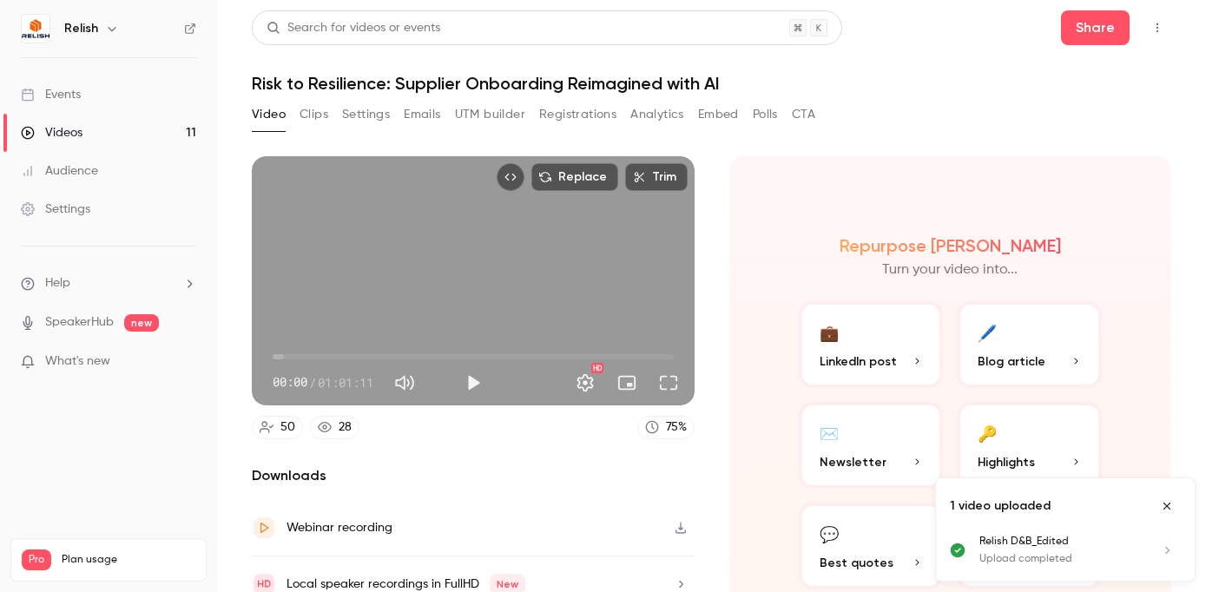
click at [418, 118] on button "Emails" at bounding box center [422, 115] width 36 height 28
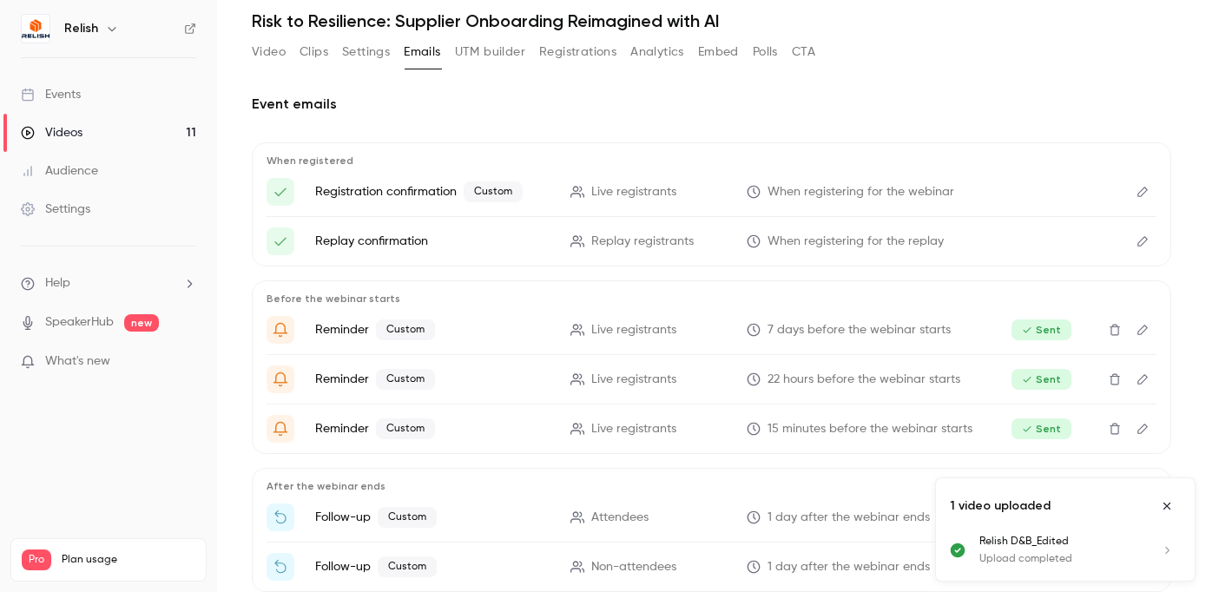
scroll to position [153, 0]
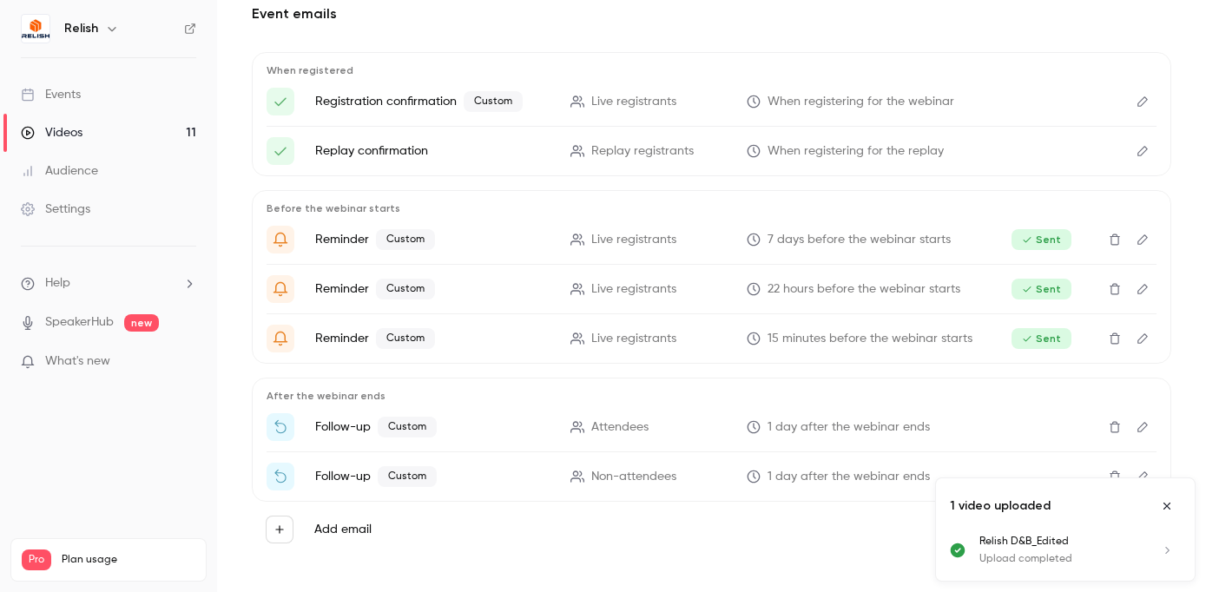
click at [1144, 426] on icon "Edit" at bounding box center [1142, 427] width 10 height 10
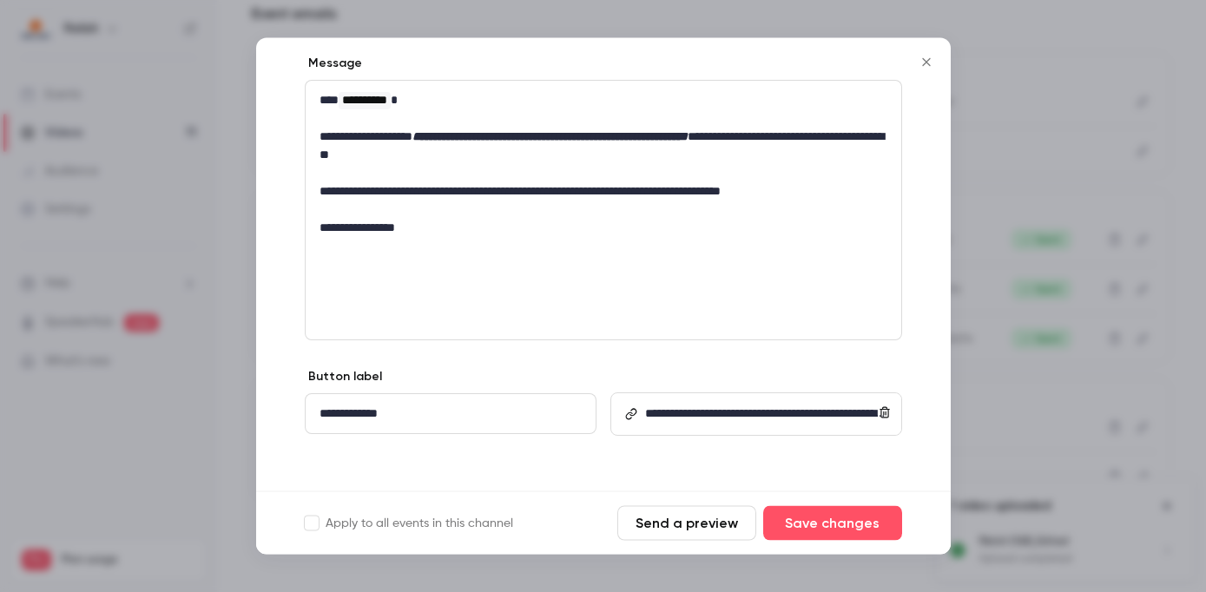
scroll to position [278, 0]
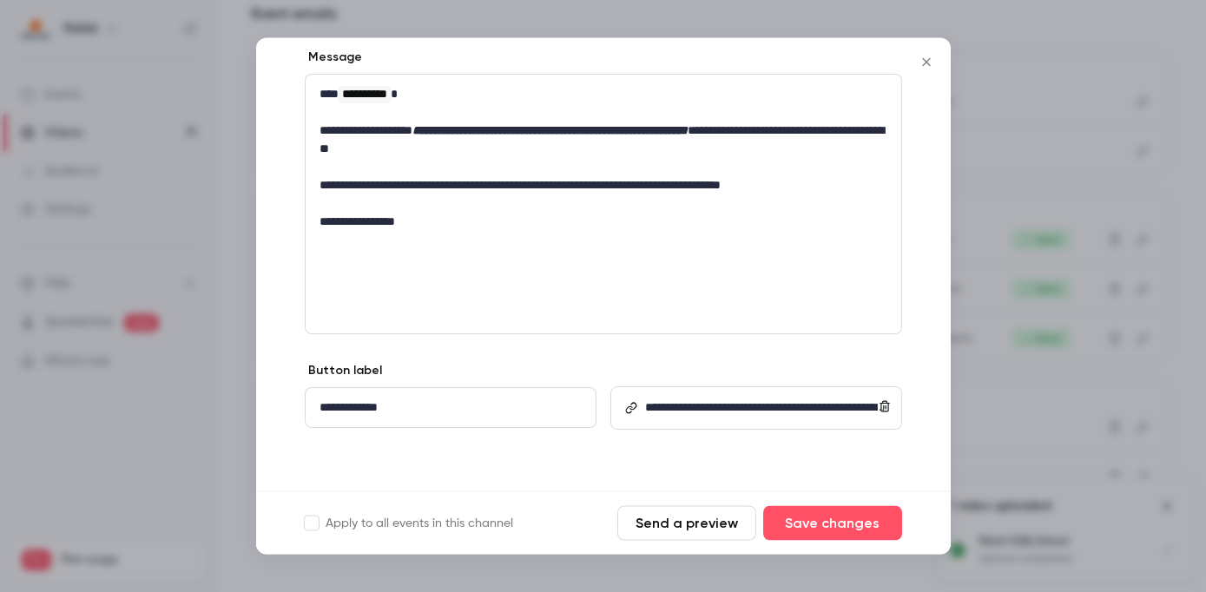
click at [638, 398] on div "**********" at bounding box center [769, 409] width 262 height 40
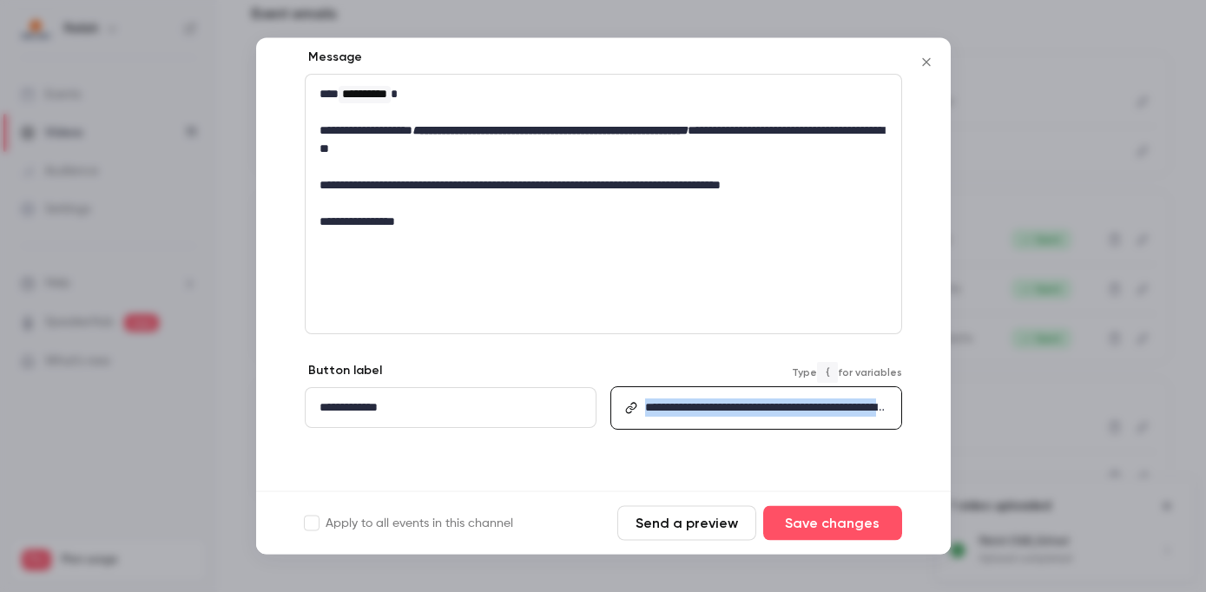
click at [638, 398] on div "**********" at bounding box center [769, 409] width 262 height 40
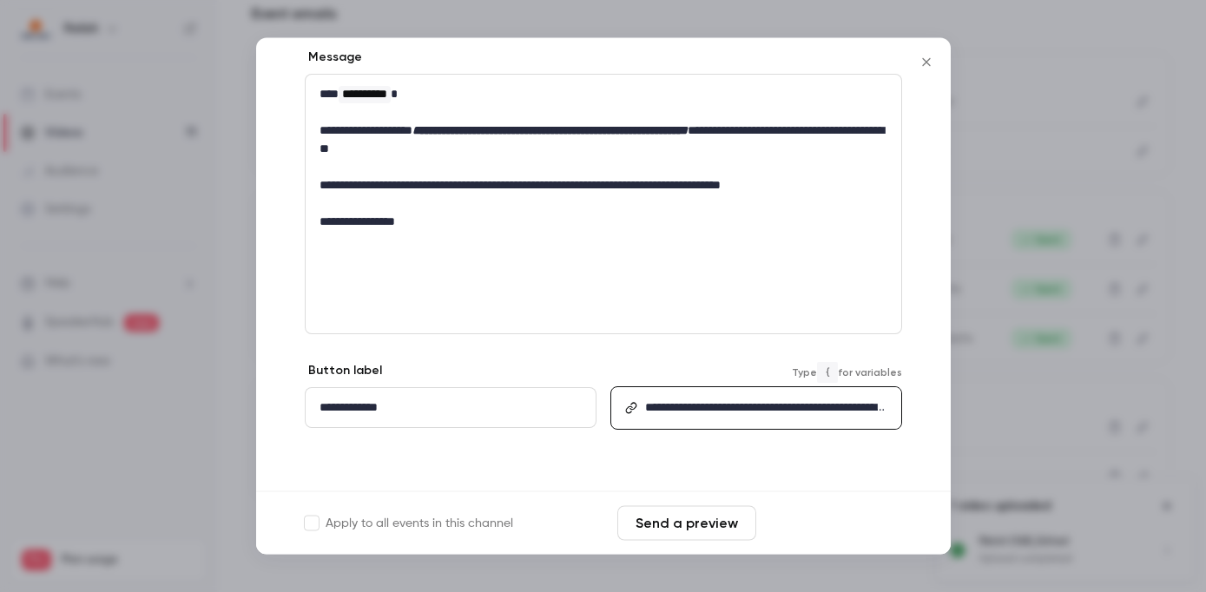
click at [819, 522] on button "Save changes" at bounding box center [832, 523] width 139 height 35
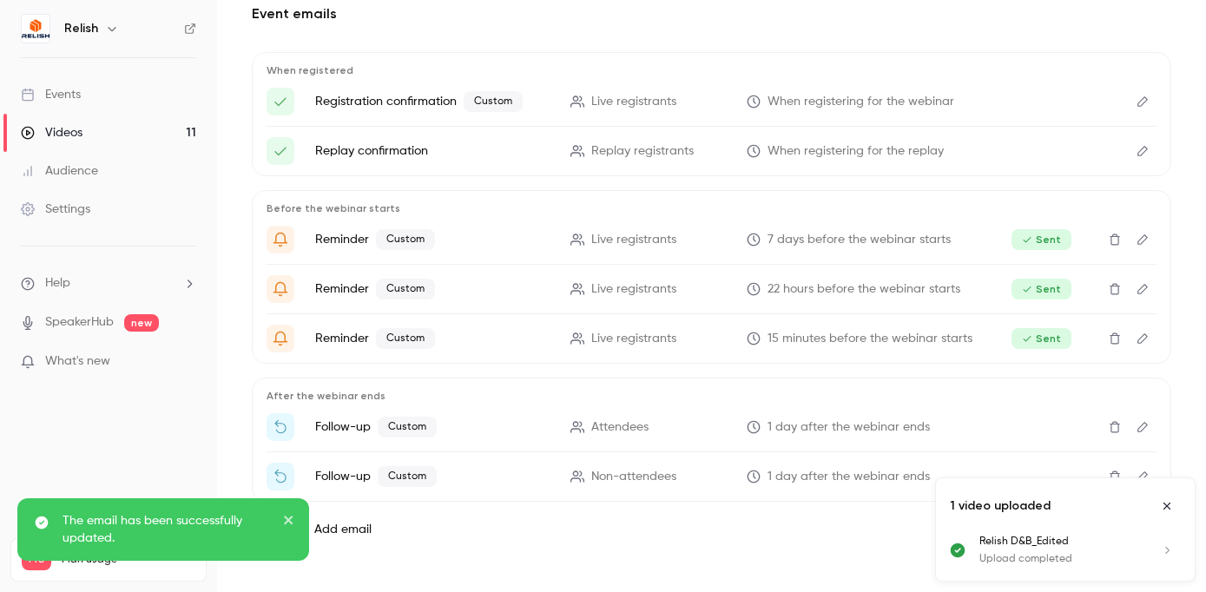
click at [1145, 430] on icon "Edit" at bounding box center [1142, 427] width 14 height 12
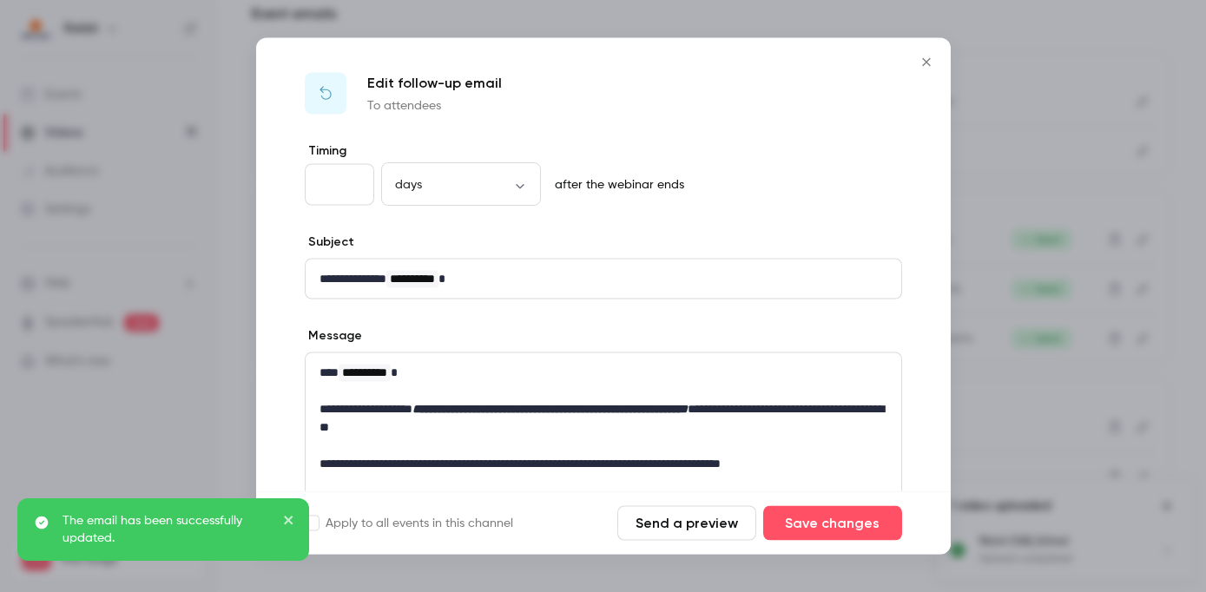
click at [713, 526] on button "Send a preview" at bounding box center [686, 523] width 139 height 35
click at [925, 61] on icon "Close" at bounding box center [926, 62] width 8 height 8
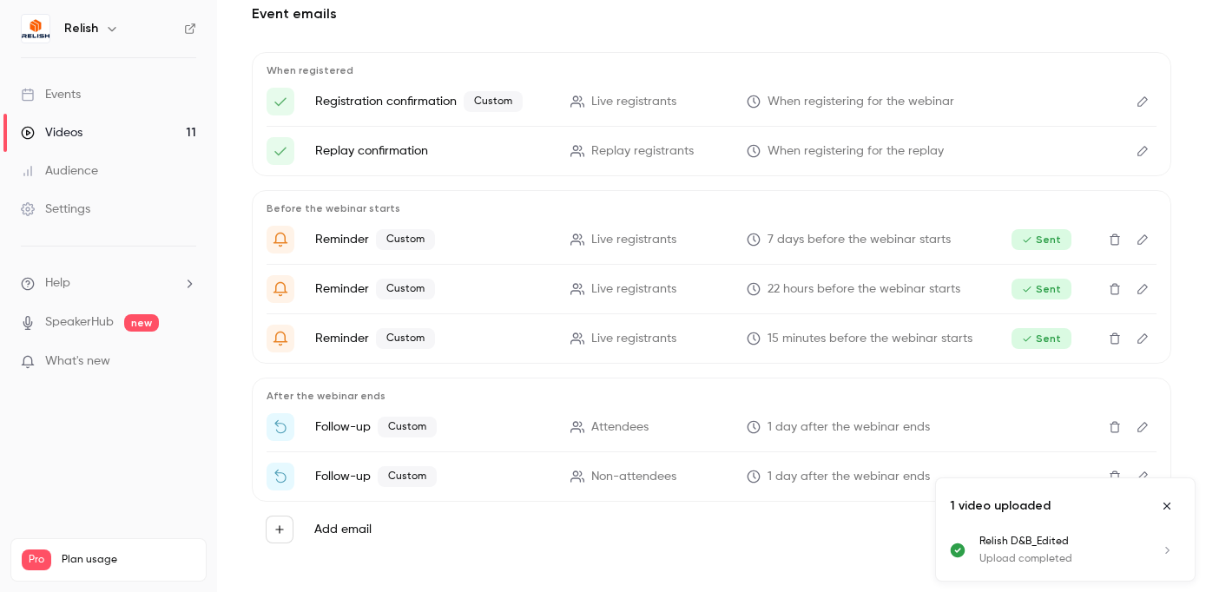
click at [1168, 507] on icon "Close uploads list" at bounding box center [1166, 506] width 7 height 7
click at [1141, 480] on icon "Edit" at bounding box center [1142, 476] width 10 height 10
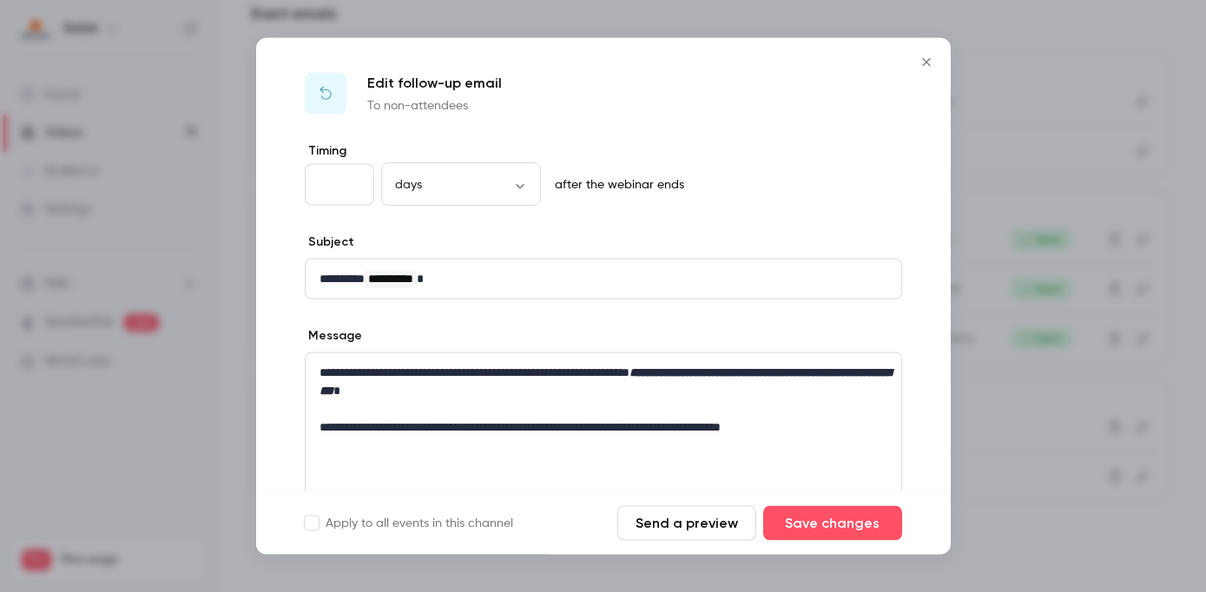
scroll to position [295, 0]
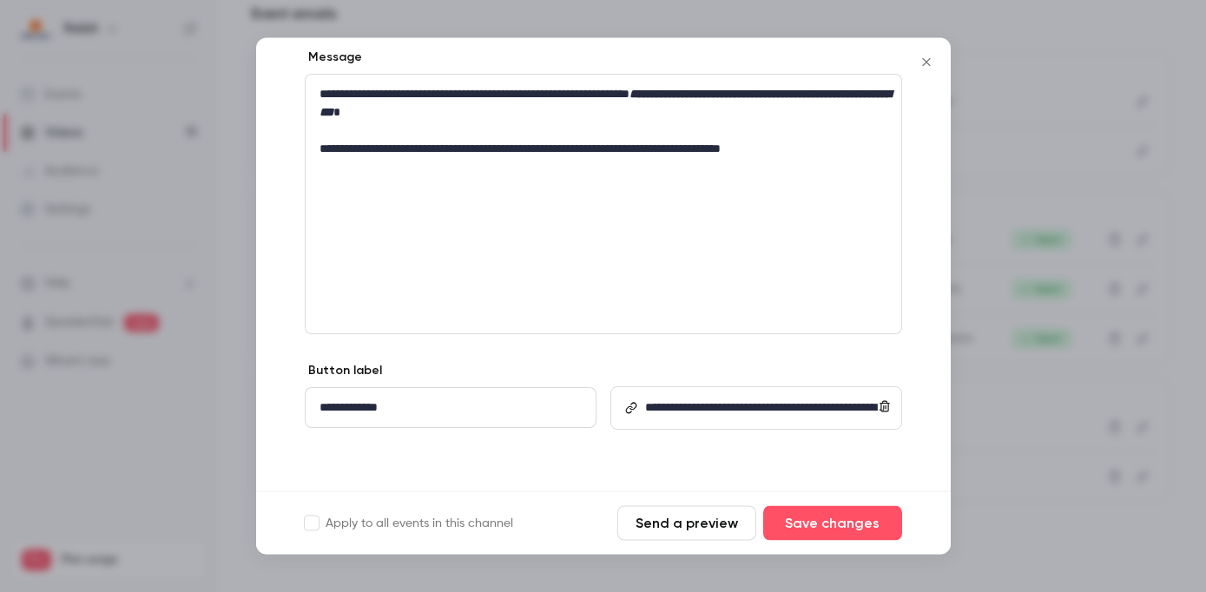
click at [655, 402] on link "**********" at bounding box center [765, 426] width 240 height 49
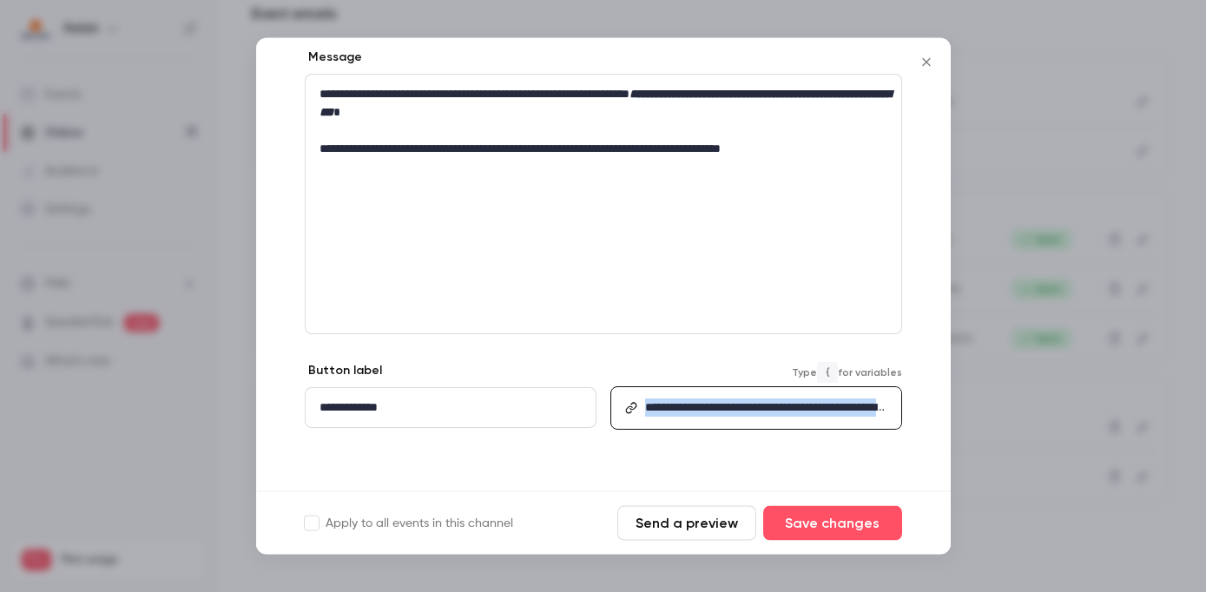
click at [655, 402] on link "**********" at bounding box center [765, 426] width 240 height 49
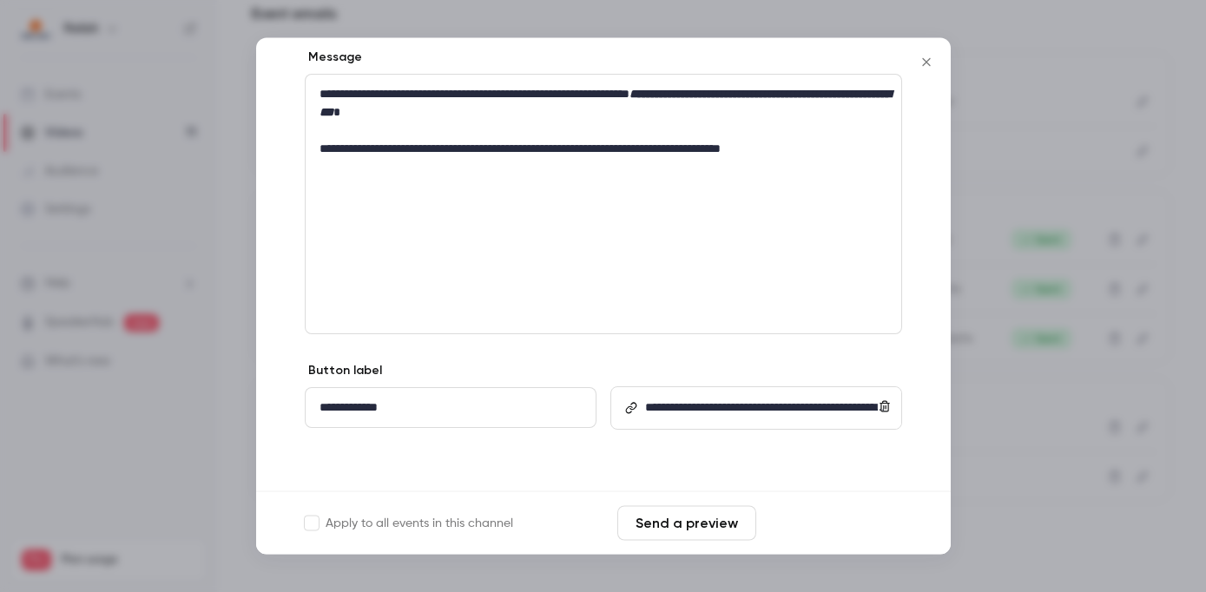
click at [824, 524] on button "Save changes" at bounding box center [832, 523] width 139 height 35
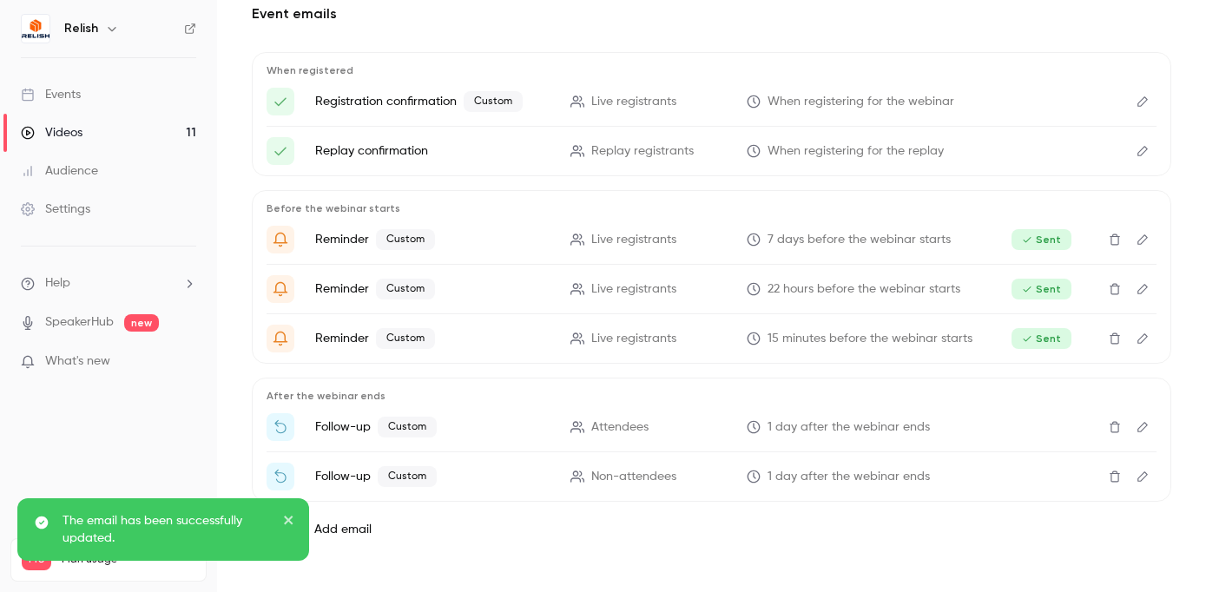
click at [1135, 470] on icon "Edit" at bounding box center [1142, 476] width 14 height 12
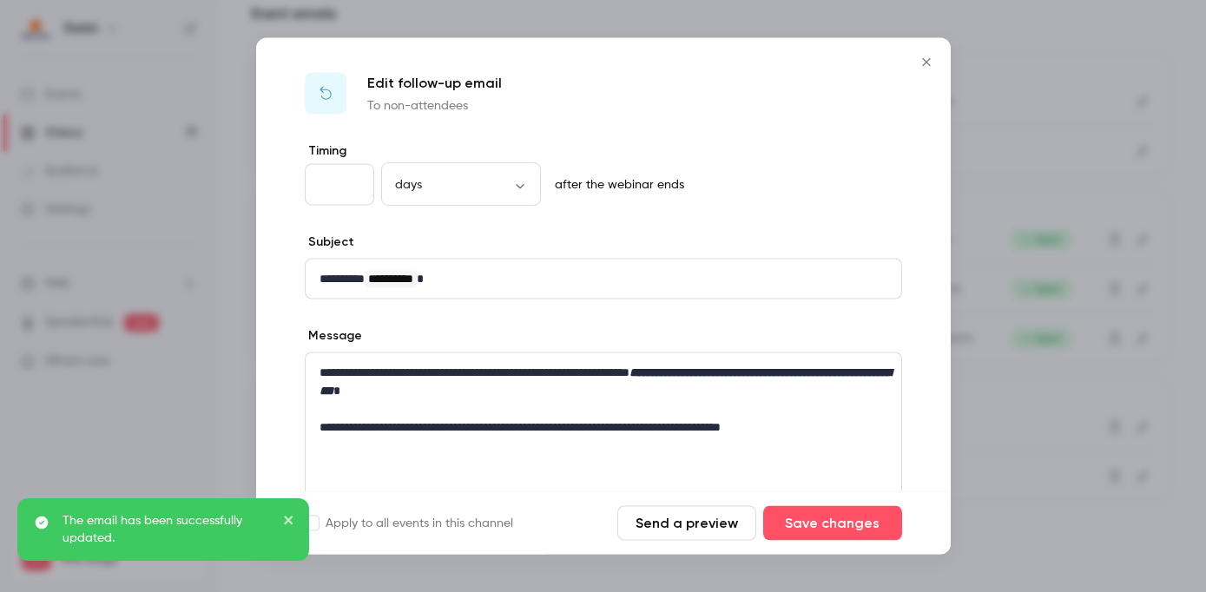
click at [661, 525] on button "Send a preview" at bounding box center [686, 523] width 139 height 35
click at [928, 62] on icon "Close" at bounding box center [926, 63] width 21 height 14
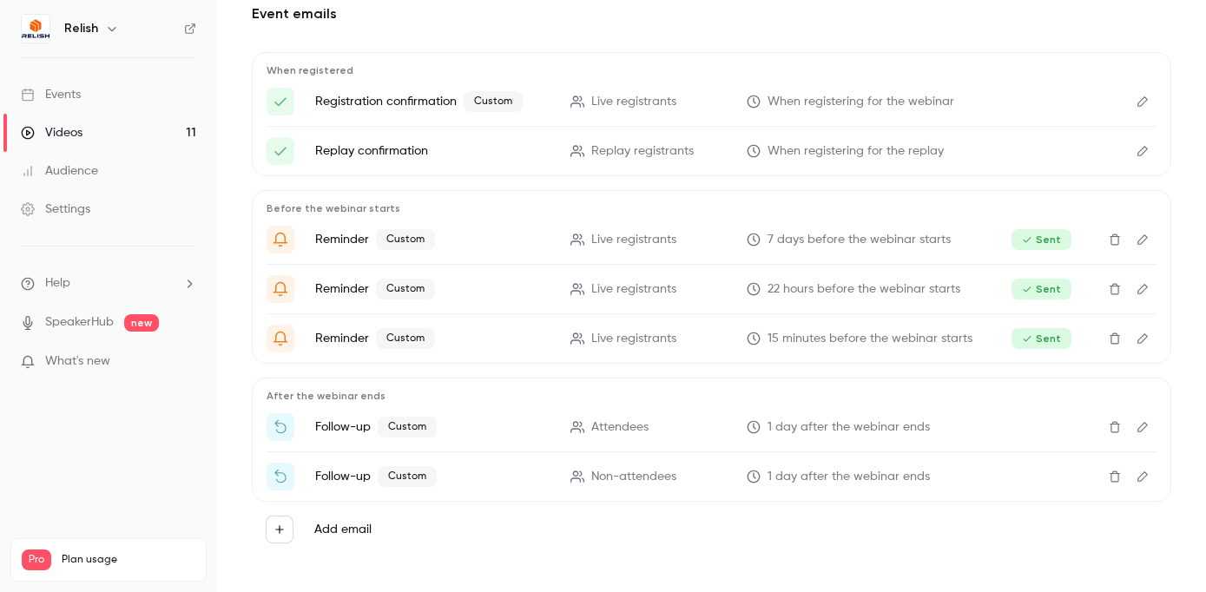
click at [58, 92] on div "Events" at bounding box center [51, 94] width 60 height 17
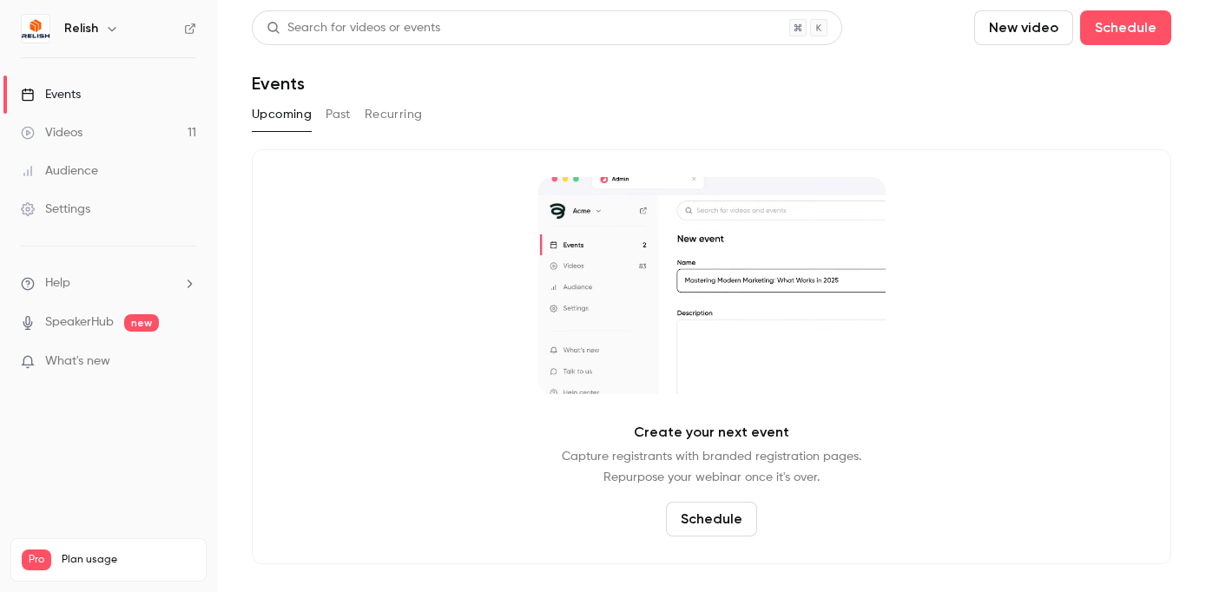
click at [93, 123] on link "Videos 11" at bounding box center [108, 133] width 217 height 38
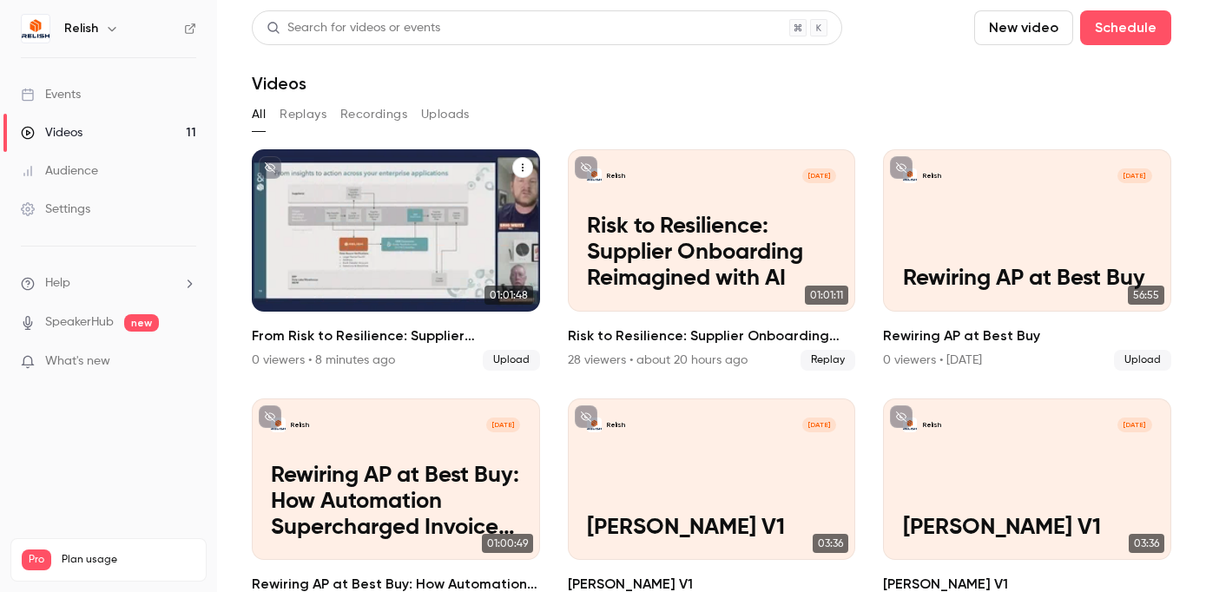
click at [389, 207] on div "Relish [DATE] From Risk to Resilience: Supplier Onboarding Reimagined with AI, …" at bounding box center [396, 230] width 288 height 162
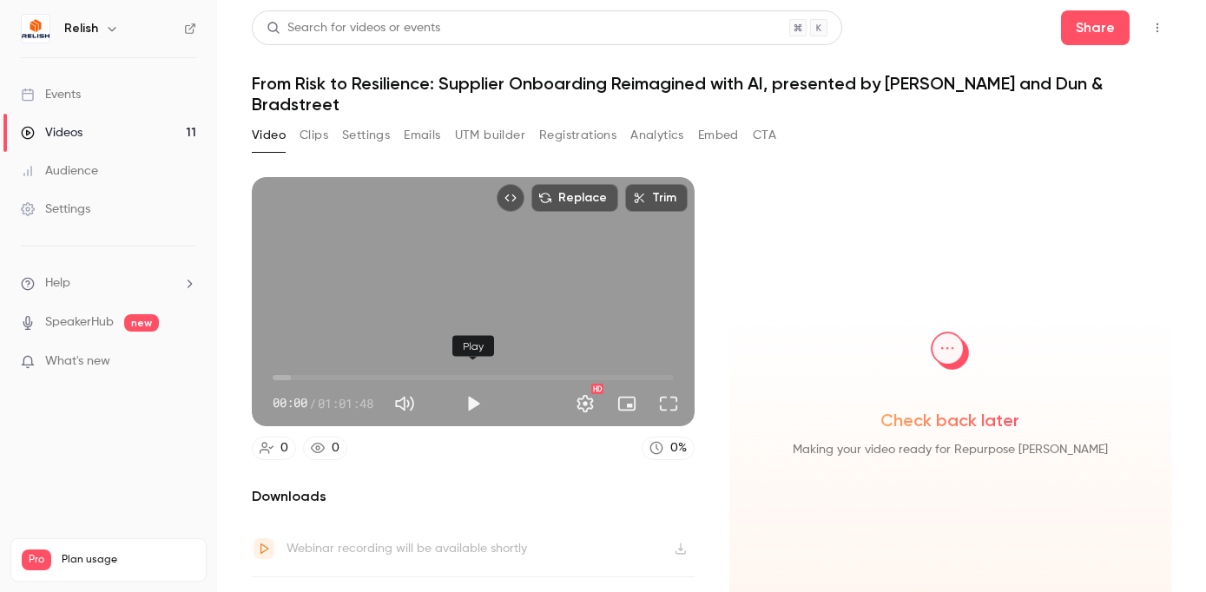
click at [470, 386] on button "Play" at bounding box center [473, 403] width 35 height 35
click at [470, 386] on button "Pause" at bounding box center [473, 403] width 35 height 35
click at [832, 177] on div "Check back later Making your video ready for Repurpose [PERSON_NAME]" at bounding box center [950, 405] width 443 height 456
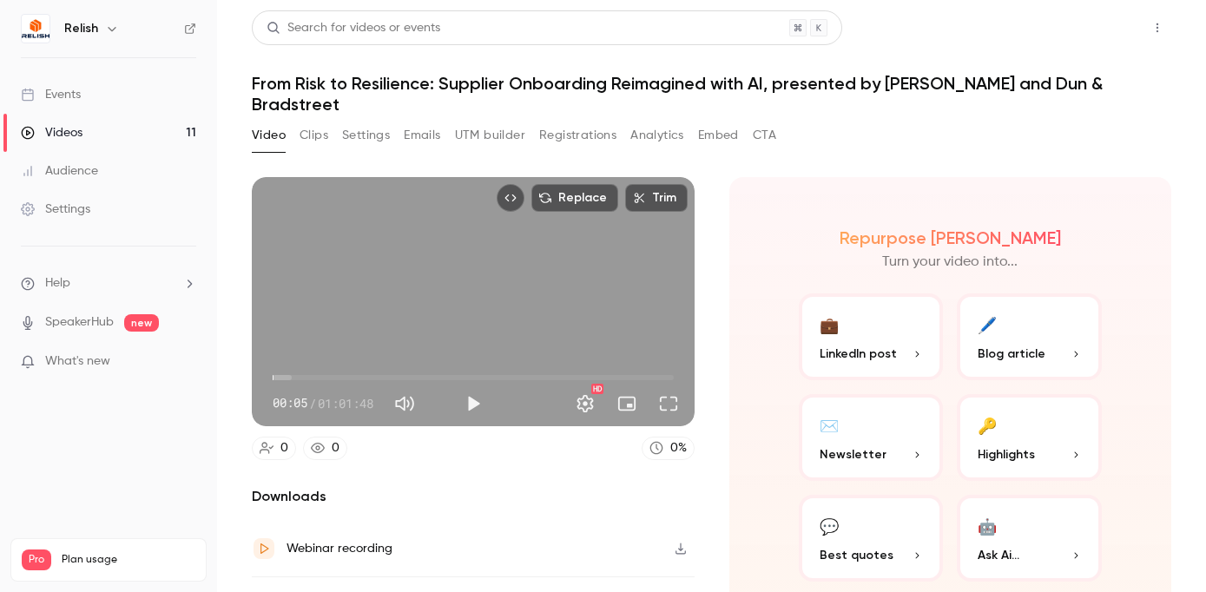
click at [1102, 32] on button "Share" at bounding box center [1095, 27] width 69 height 35
type input "***"
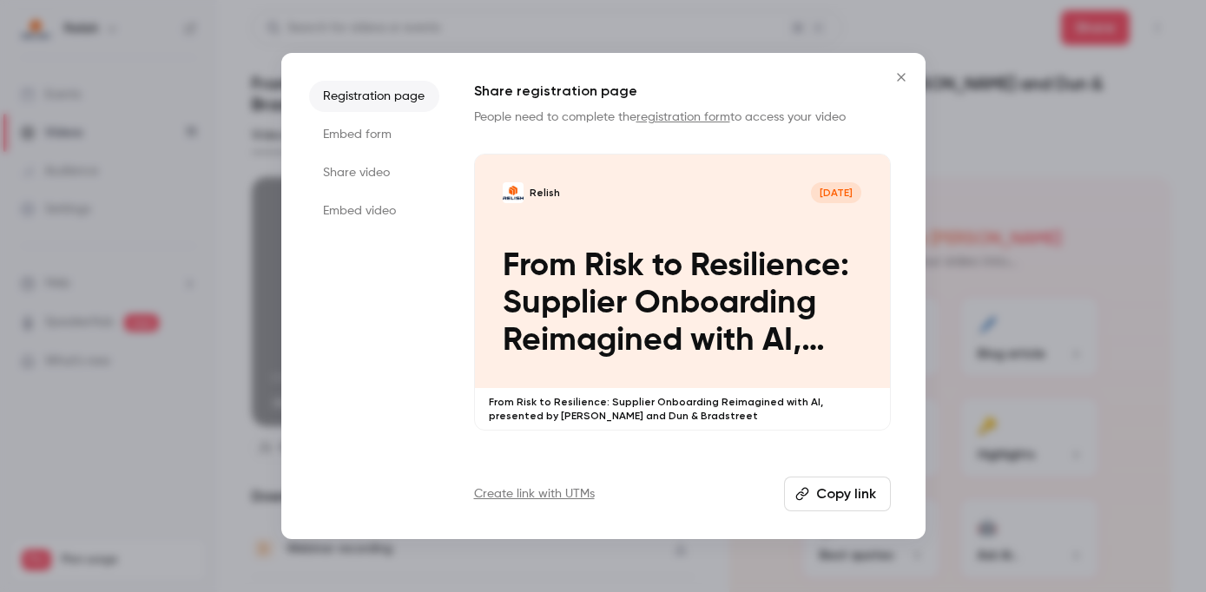
click at [372, 206] on li "Embed video" at bounding box center [374, 210] width 130 height 31
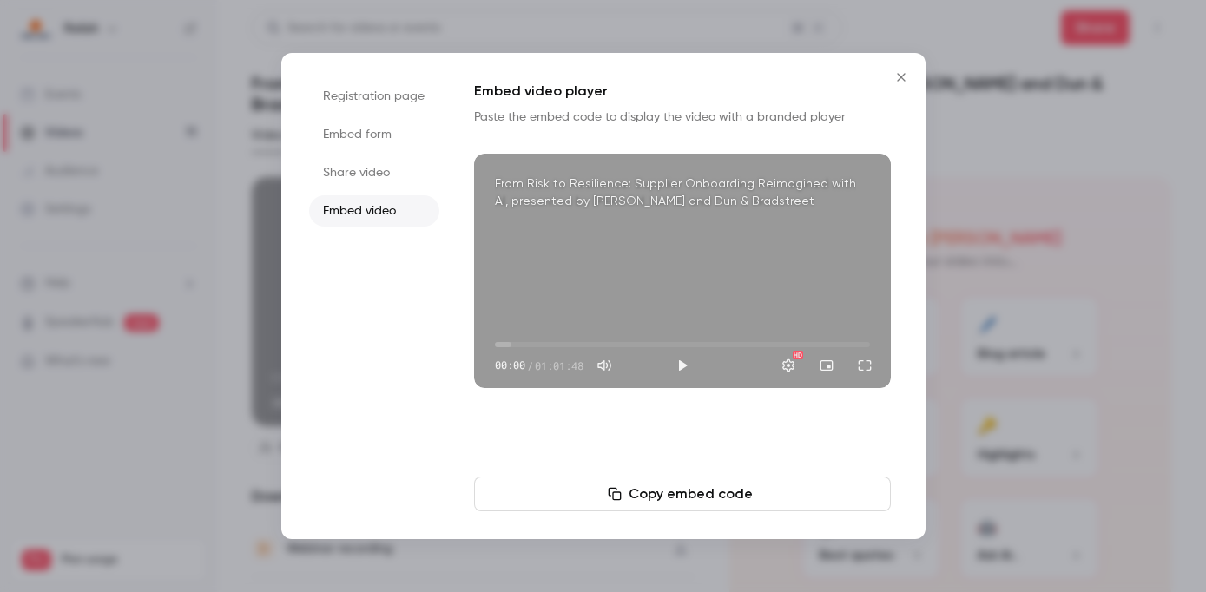
click at [681, 490] on button "Copy embed code" at bounding box center [682, 494] width 417 height 35
